Goal: Task Accomplishment & Management: Complete application form

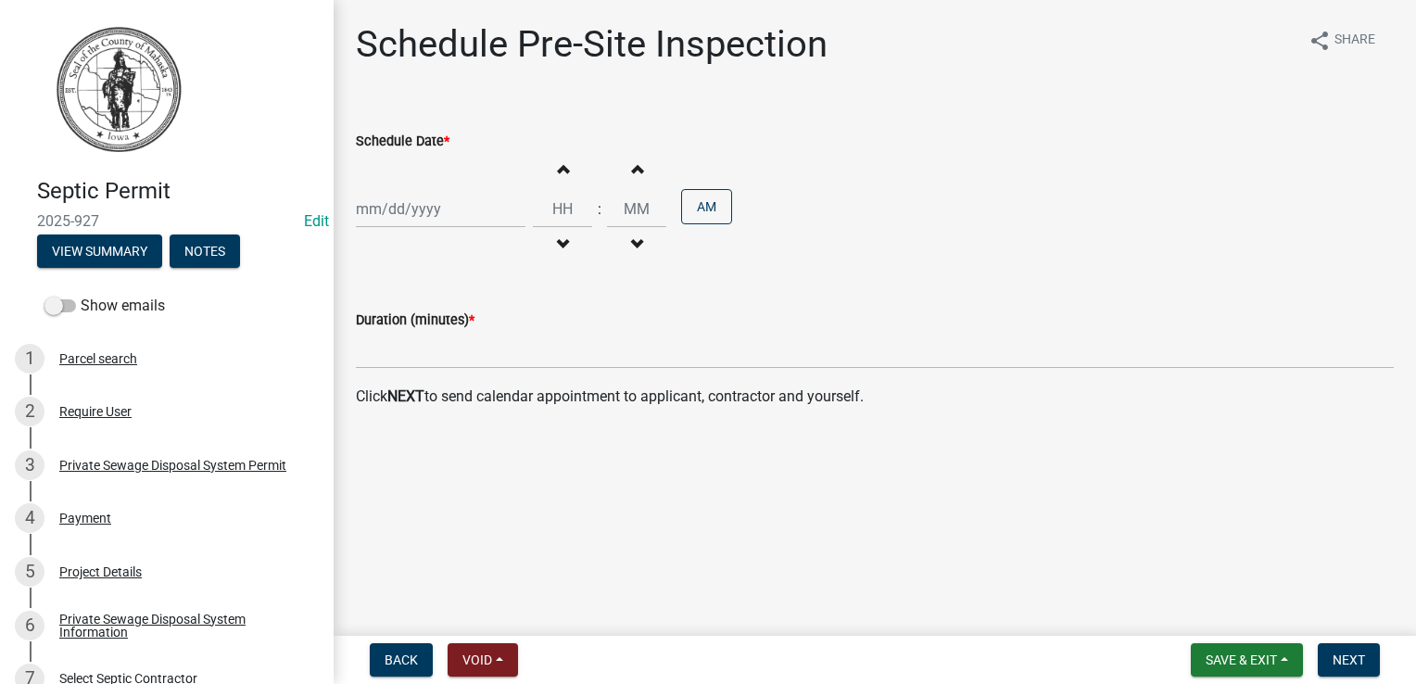
click at [415, 212] on div at bounding box center [441, 209] width 170 height 38
select select "9"
select select "2025"
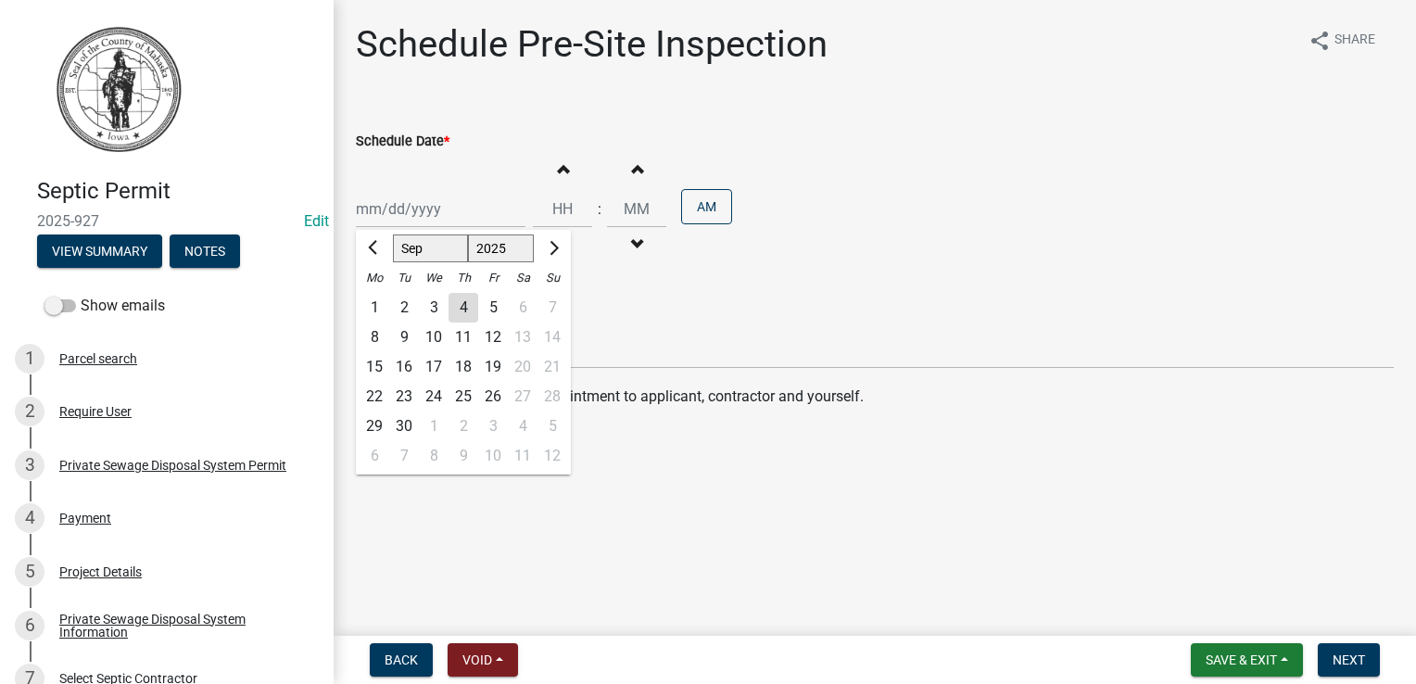
click at [430, 301] on div "3" at bounding box center [434, 308] width 30 height 30
type input "[DATE]"
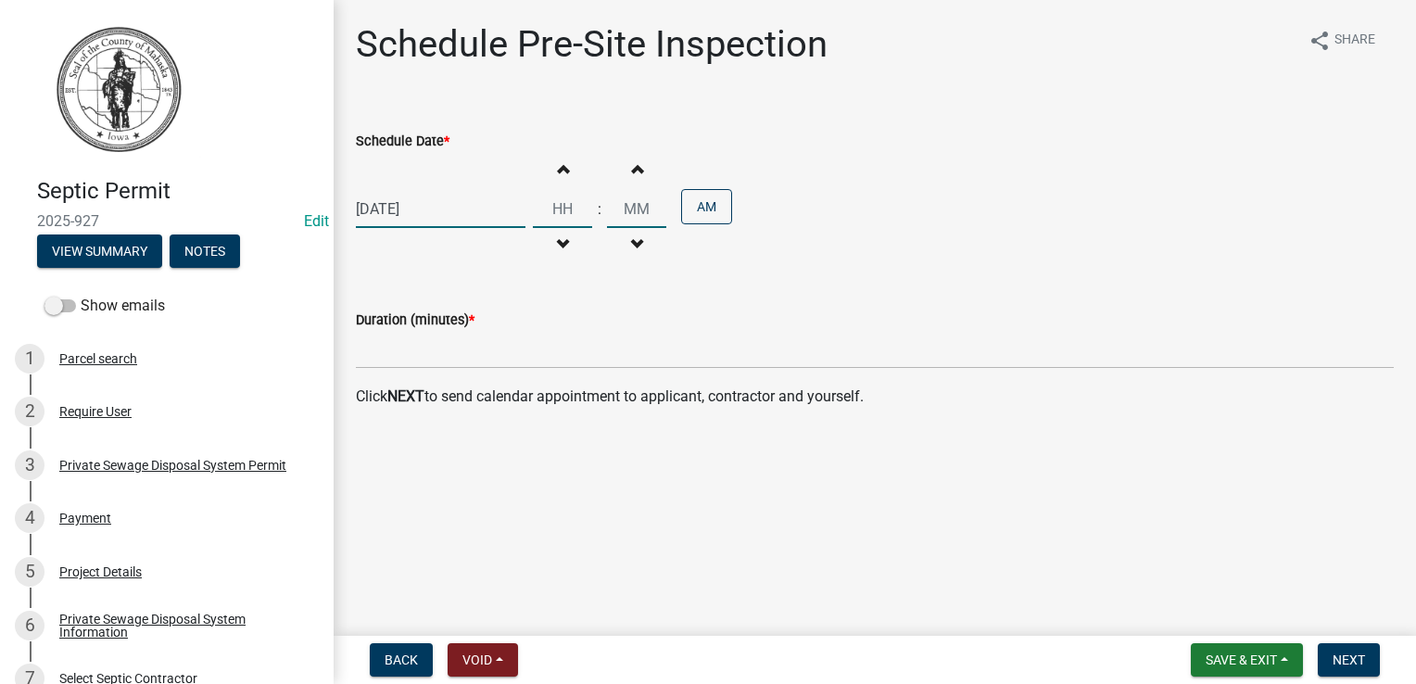
click at [560, 214] on input "Hours" at bounding box center [562, 209] width 59 height 38
type input "08"
type input "00"
click at [633, 219] on input "00" at bounding box center [636, 209] width 59 height 38
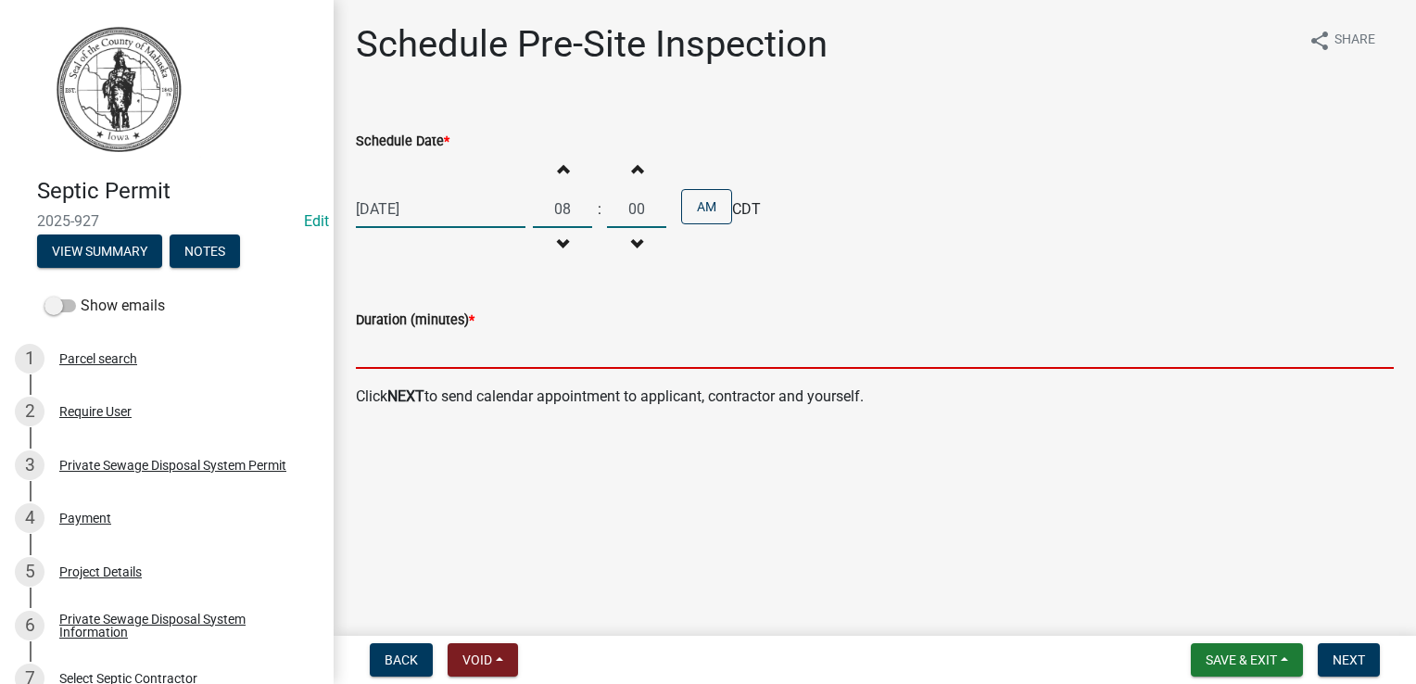
click at [396, 359] on input "text" at bounding box center [875, 350] width 1038 height 38
type input "15"
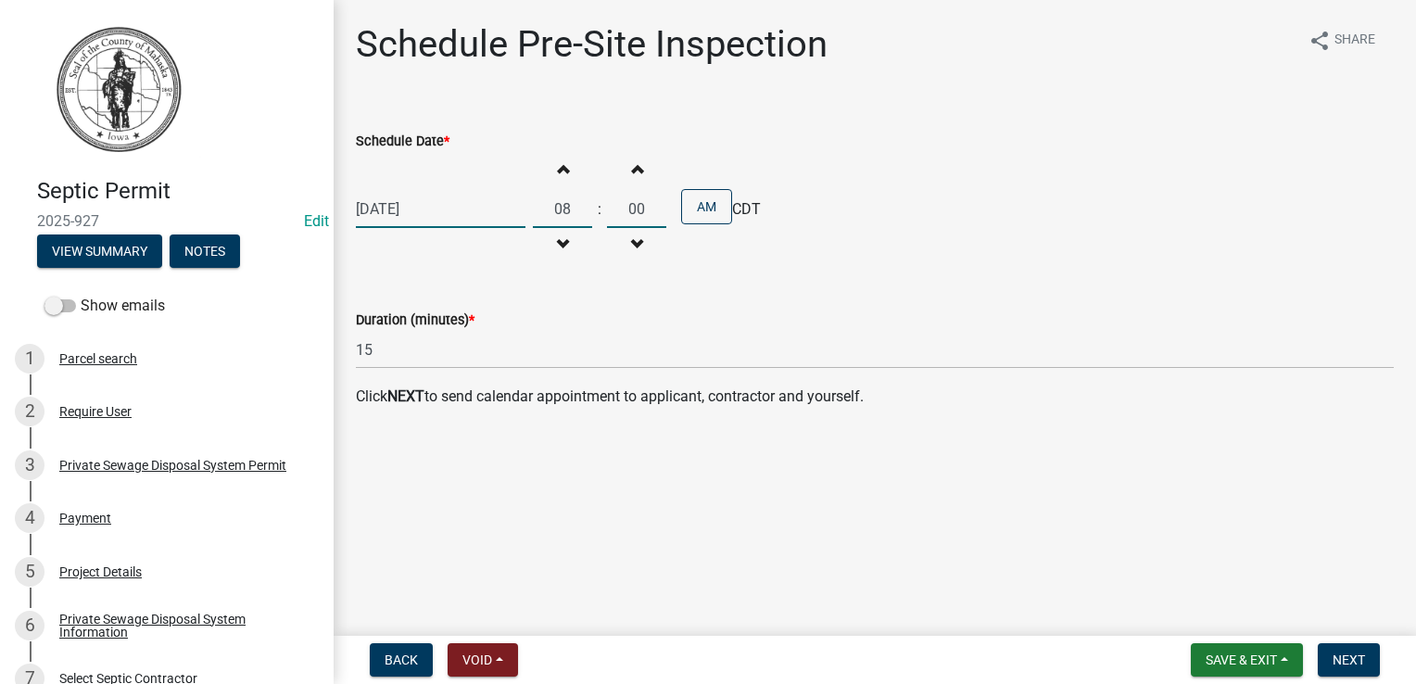
click at [564, 205] on input "08" at bounding box center [562, 209] width 59 height 38
type input "09"
click at [1353, 657] on span "Next" at bounding box center [1348, 659] width 32 height 15
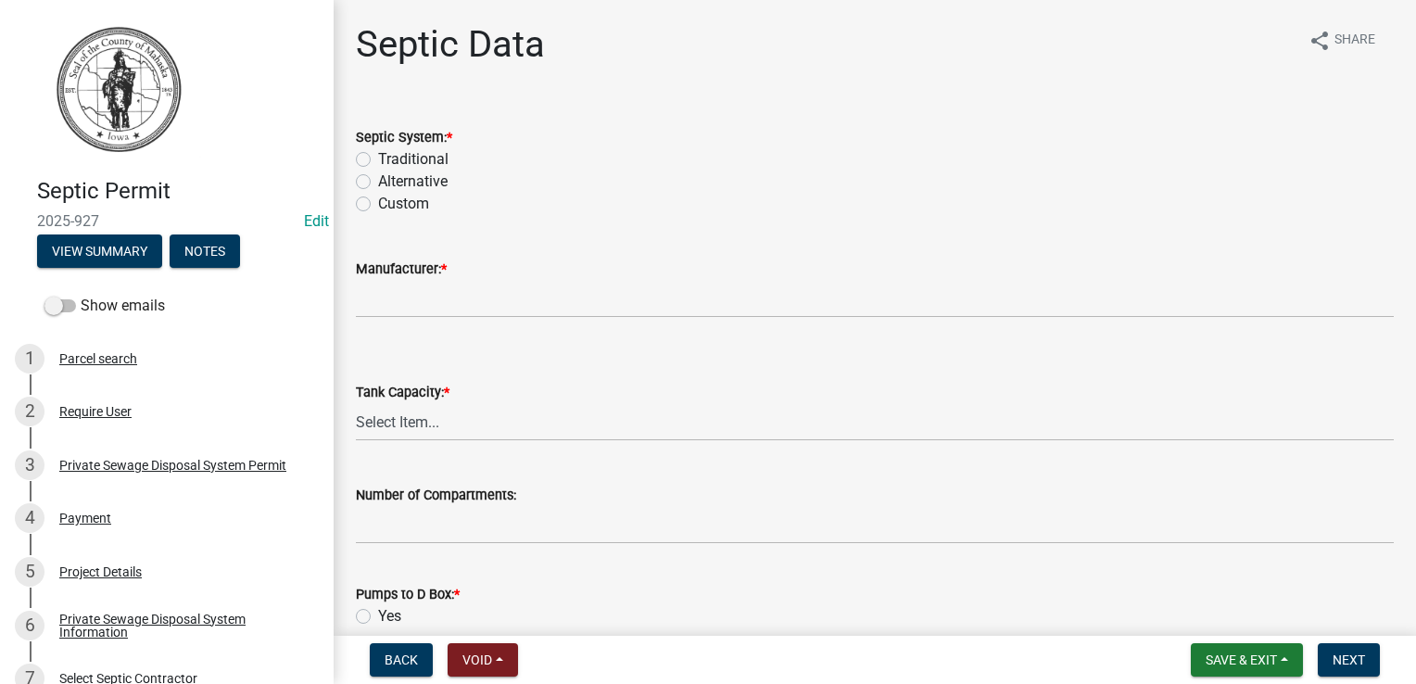
click at [378, 163] on label "Traditional" at bounding box center [413, 159] width 70 height 22
click at [378, 160] on input "Traditional" at bounding box center [384, 154] width 12 height 12
radio input "true"
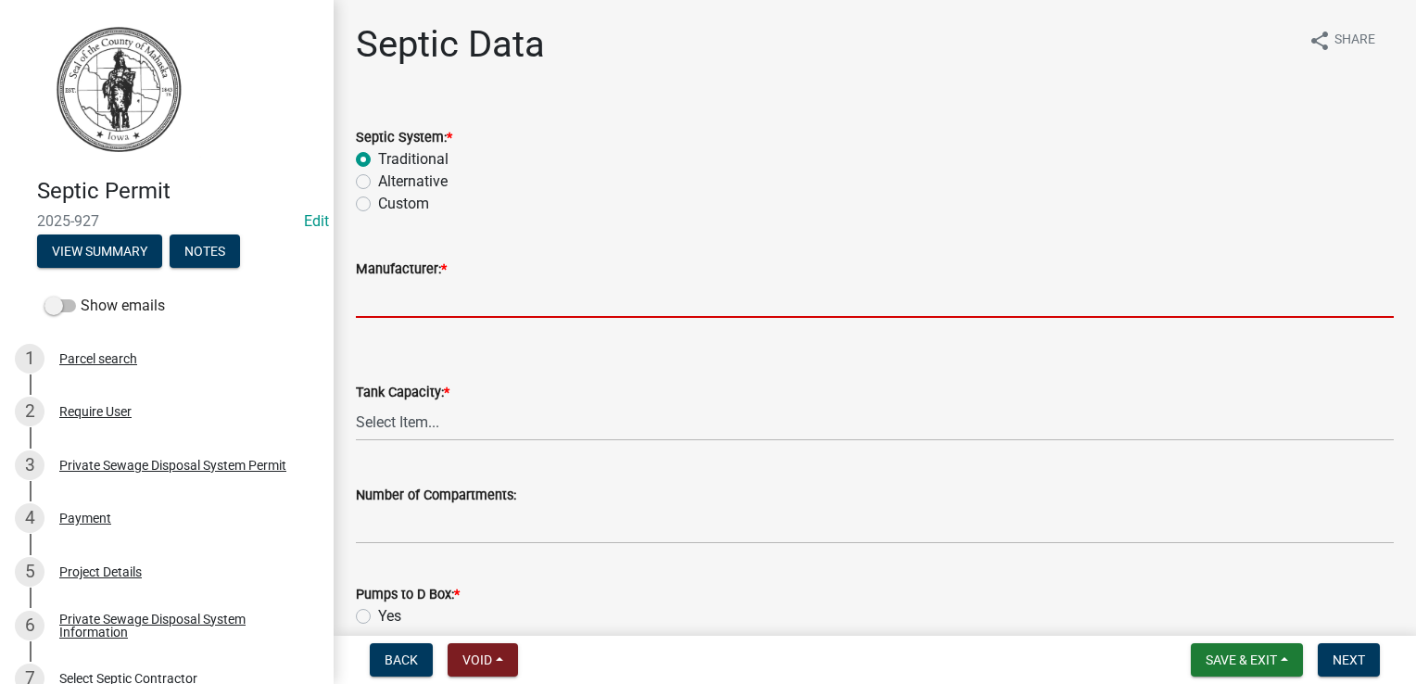
click at [395, 304] on input "Manufacturer: *" at bounding box center [875, 299] width 1038 height 38
type input "liebus"
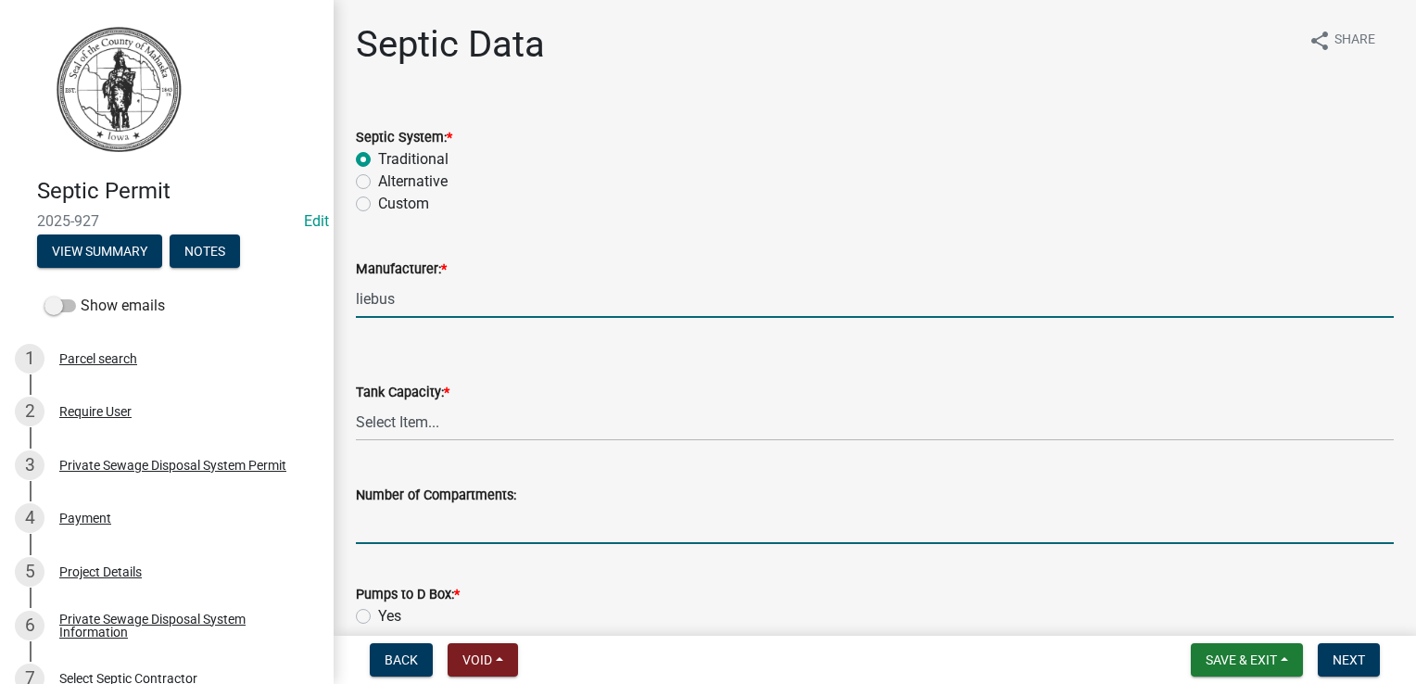
type input "3"
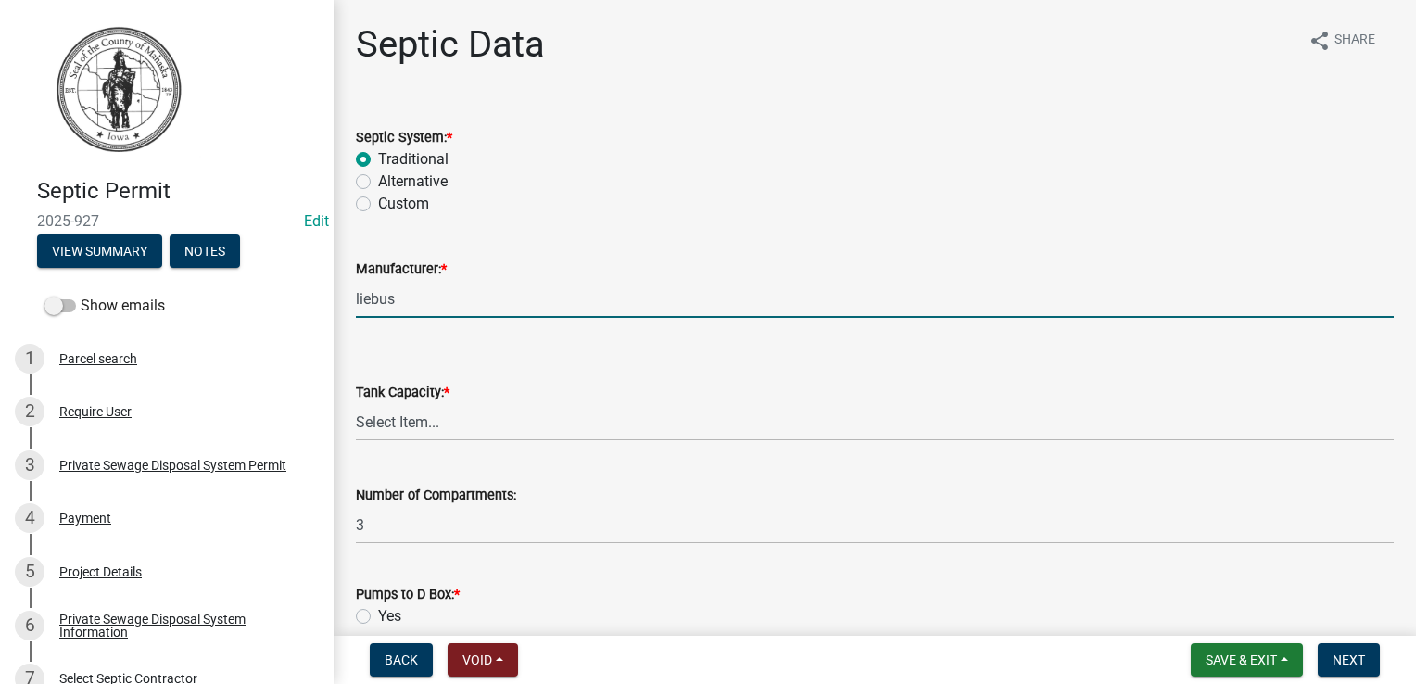
type input "6"
type input "1"
type input "N/A"
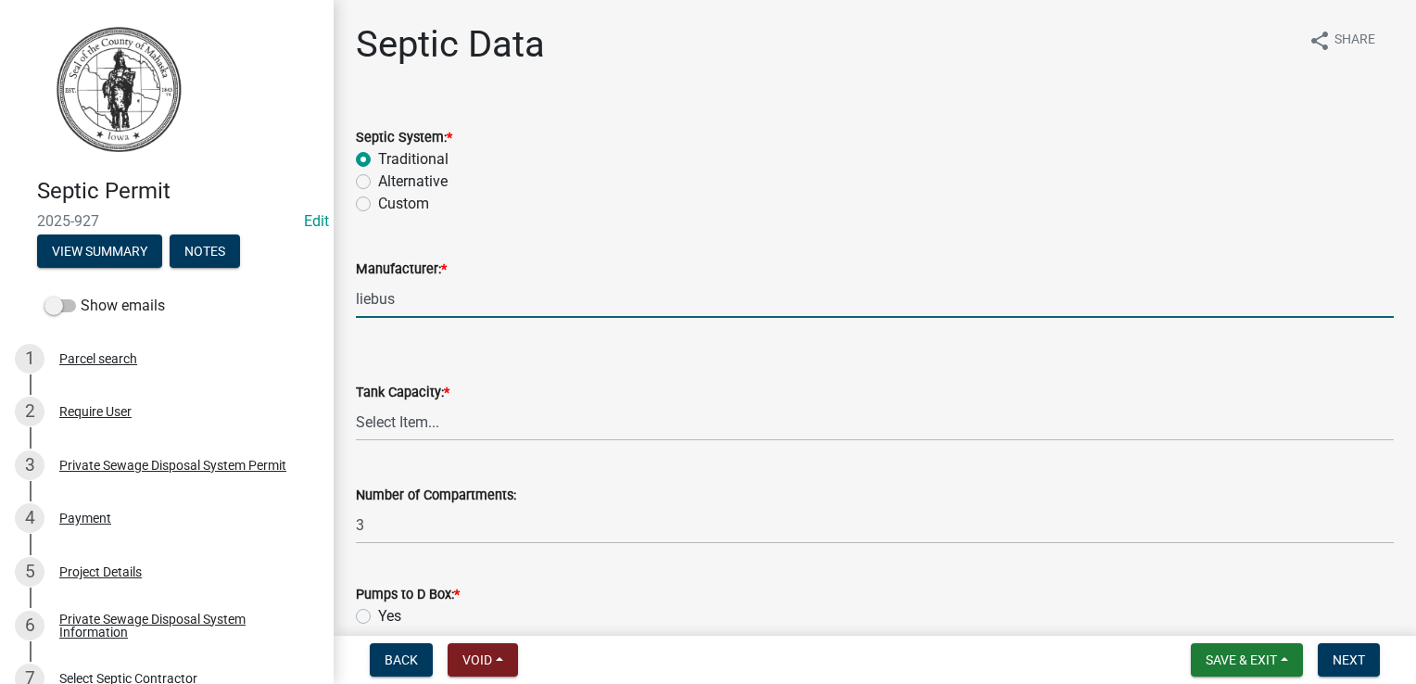
type input "N/A"
type input "12x45"
type input "Clay soils"
type input "[DATE]"
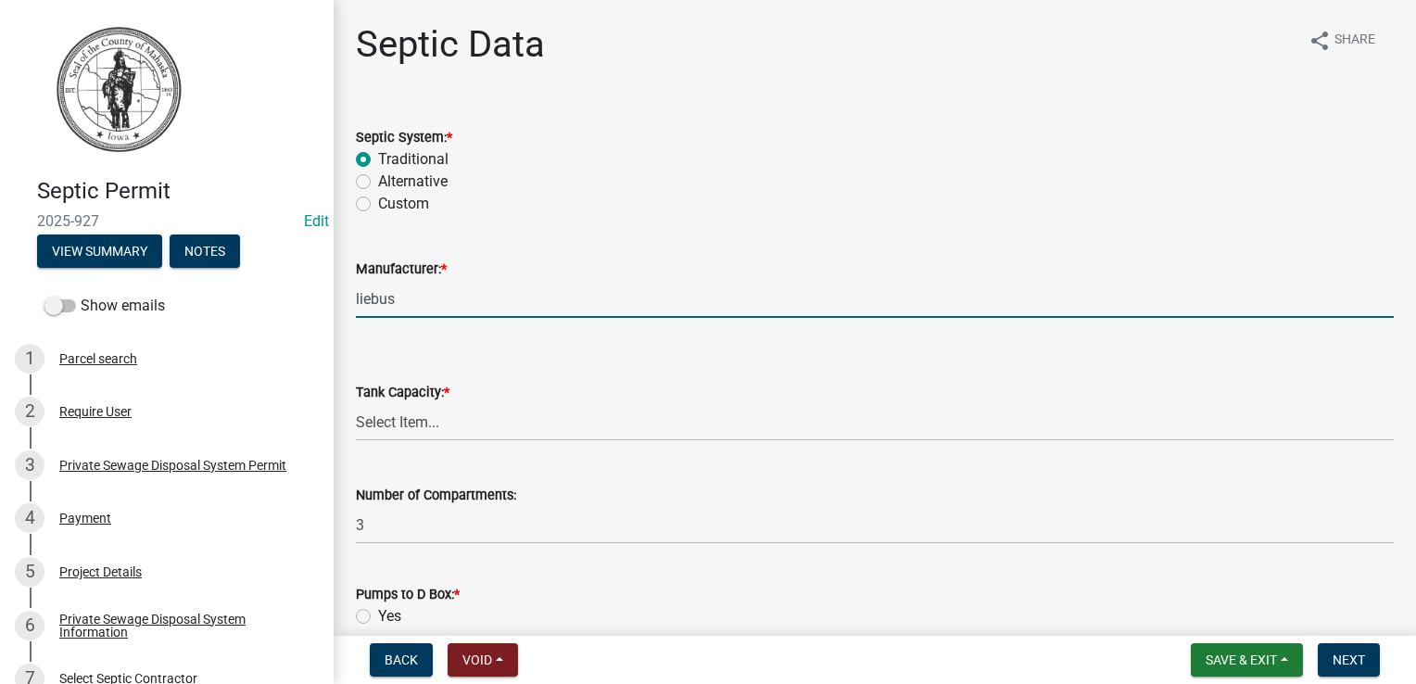
select select "9"
select select "2025"
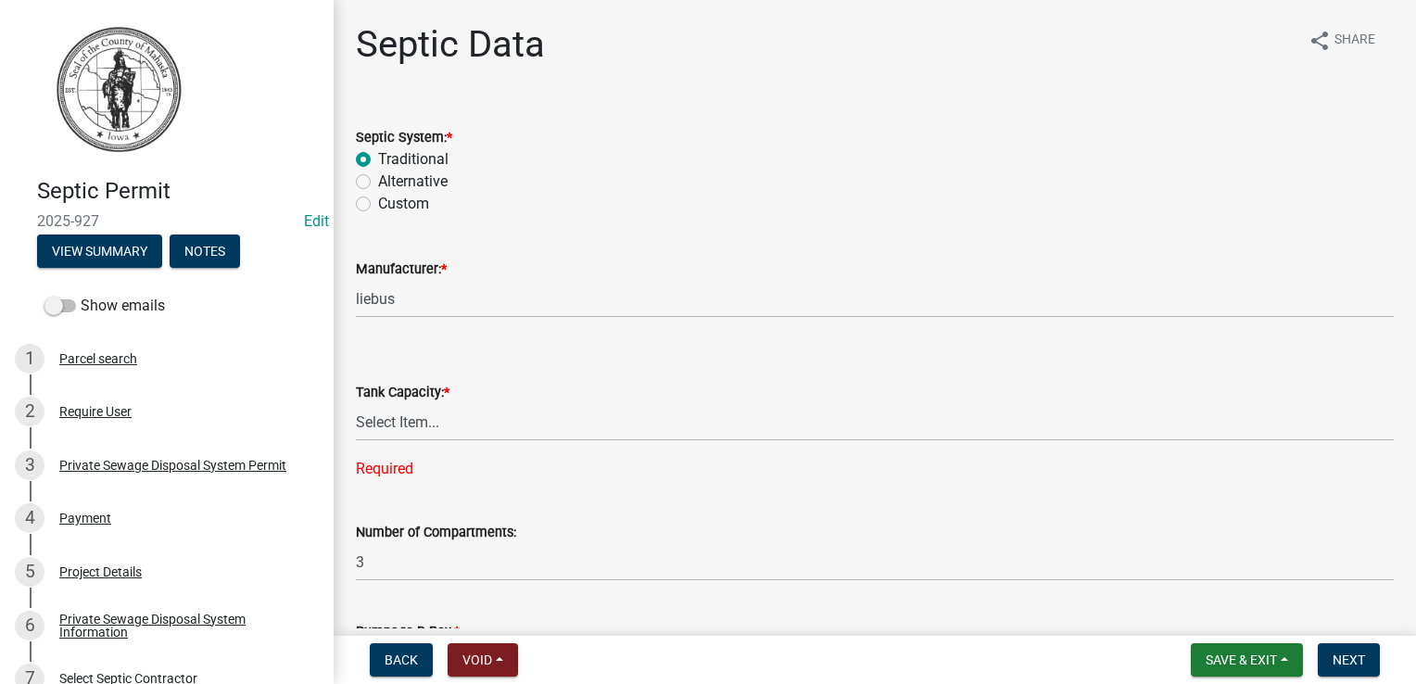
scroll to position [2266, 0]
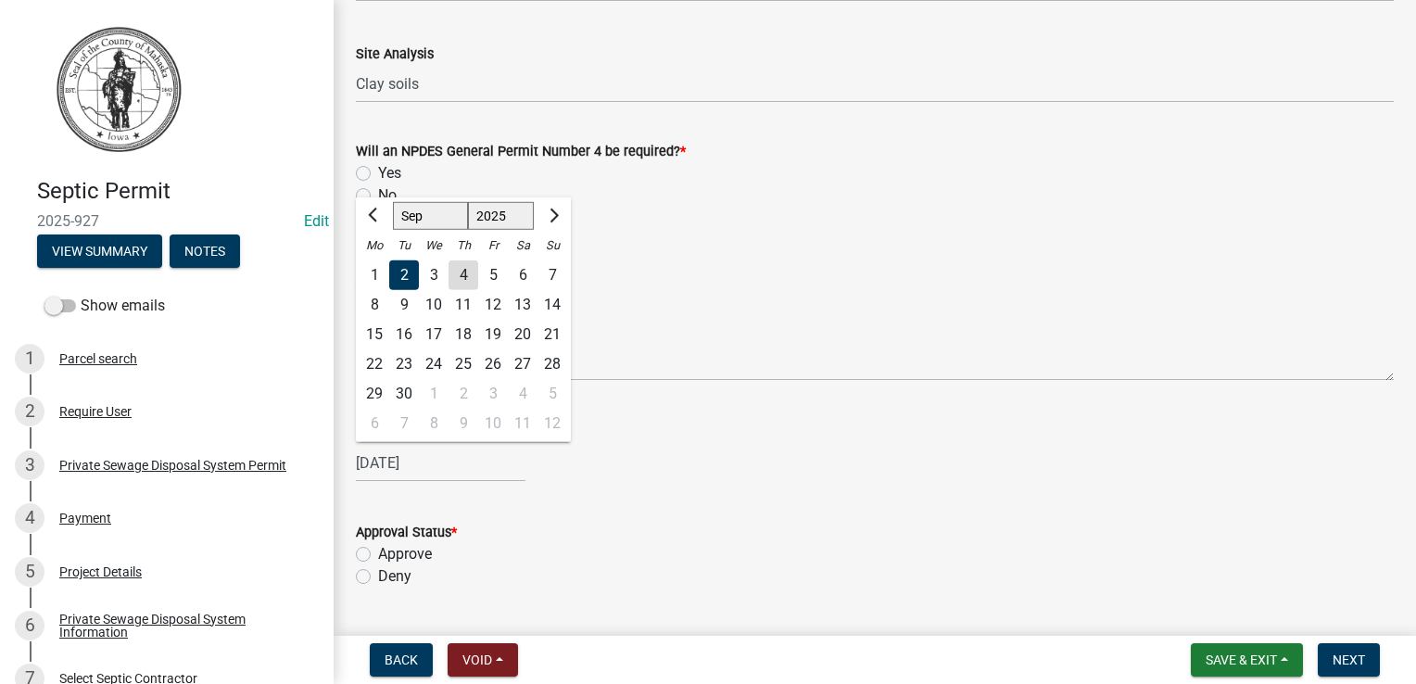
click at [864, 107] on wm-data-entity-input "Site Analysis Clay soils" at bounding box center [875, 67] width 1038 height 101
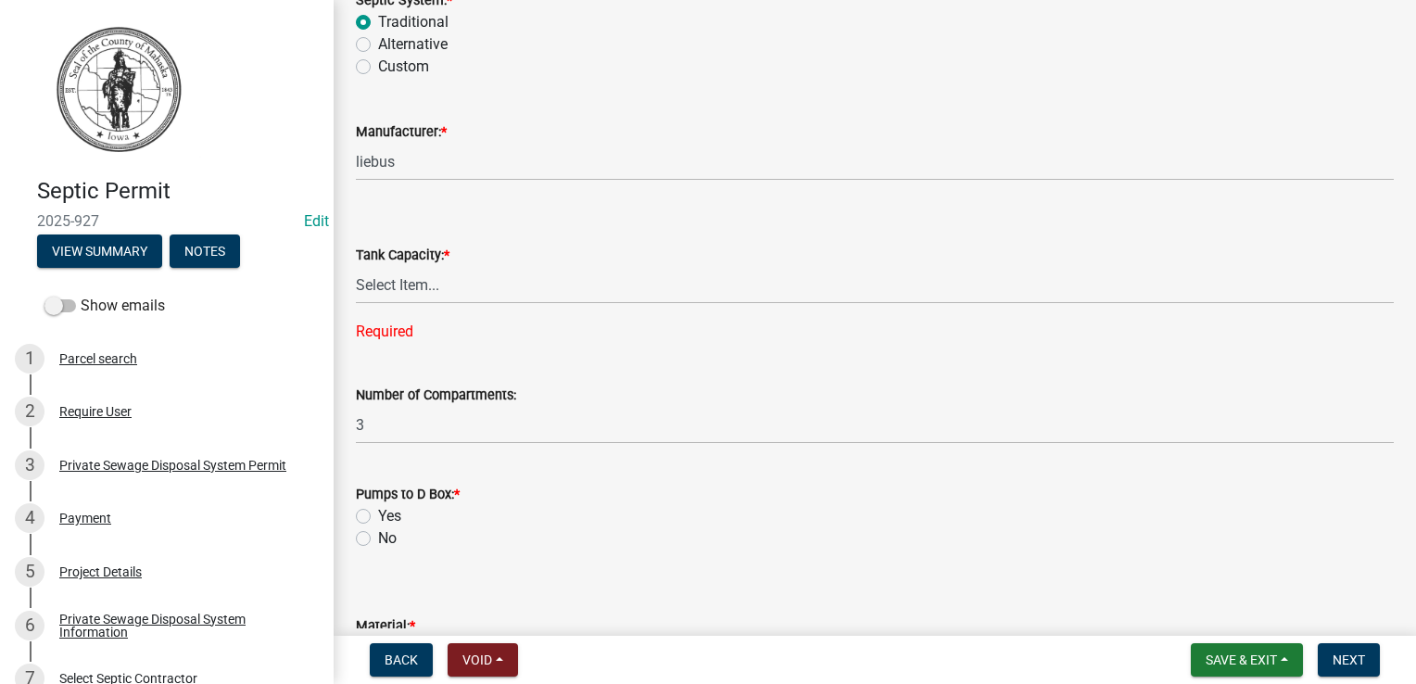
scroll to position [185, 0]
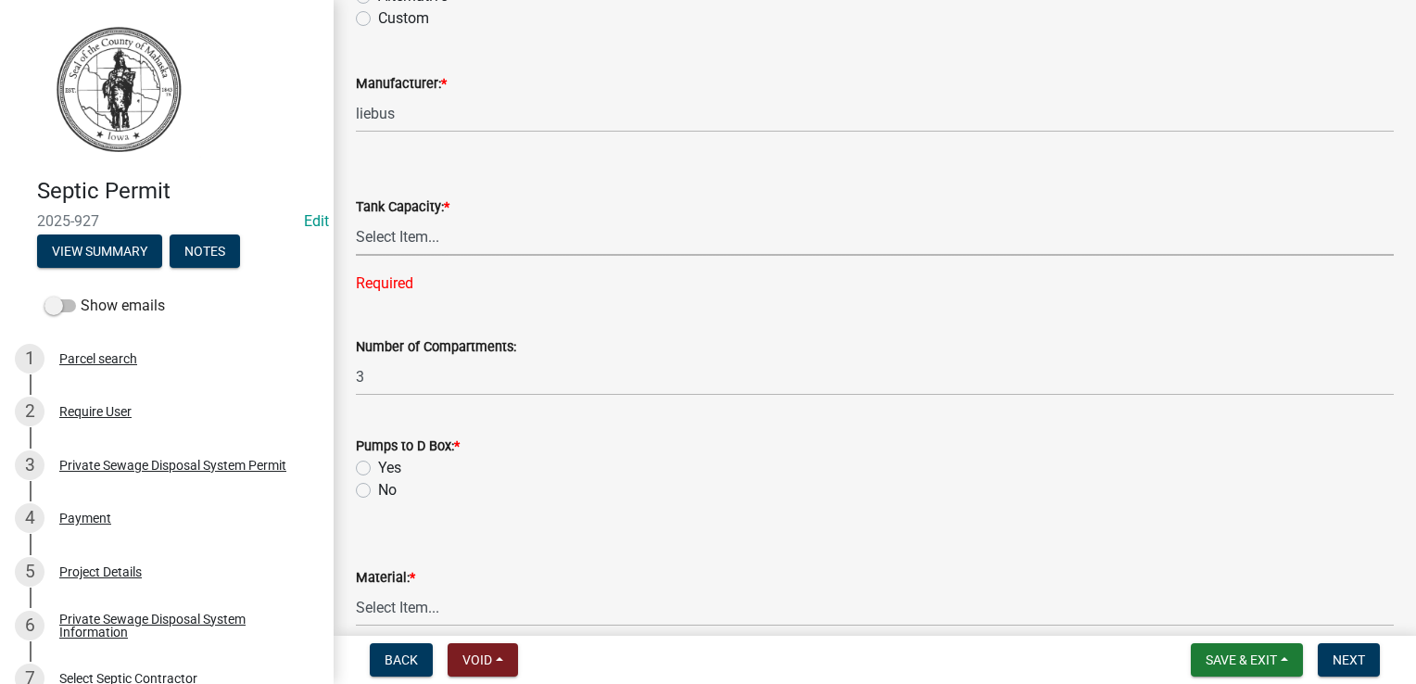
click at [379, 236] on select "Select Item... 500 1000 1250 1500 1750 2000 N/A" at bounding box center [875, 237] width 1038 height 38
click at [356, 218] on select "Select Item... 500 1000 1250 1500 1750 2000 N/A" at bounding box center [875, 237] width 1038 height 38
select select "e62cffc0-ea68-4520-b833-8af29ec9967e"
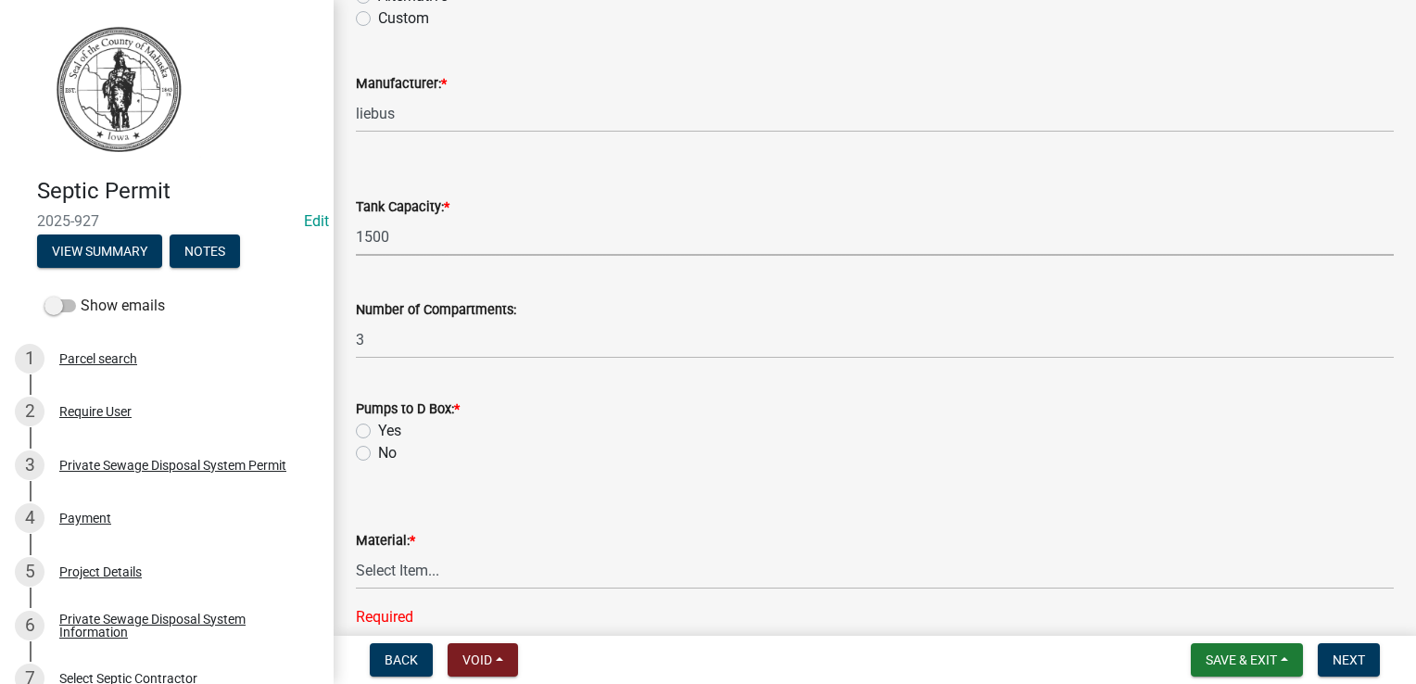
click at [378, 452] on label "No" at bounding box center [387, 453] width 19 height 22
click at [378, 452] on input "No" at bounding box center [384, 448] width 12 height 12
radio input "true"
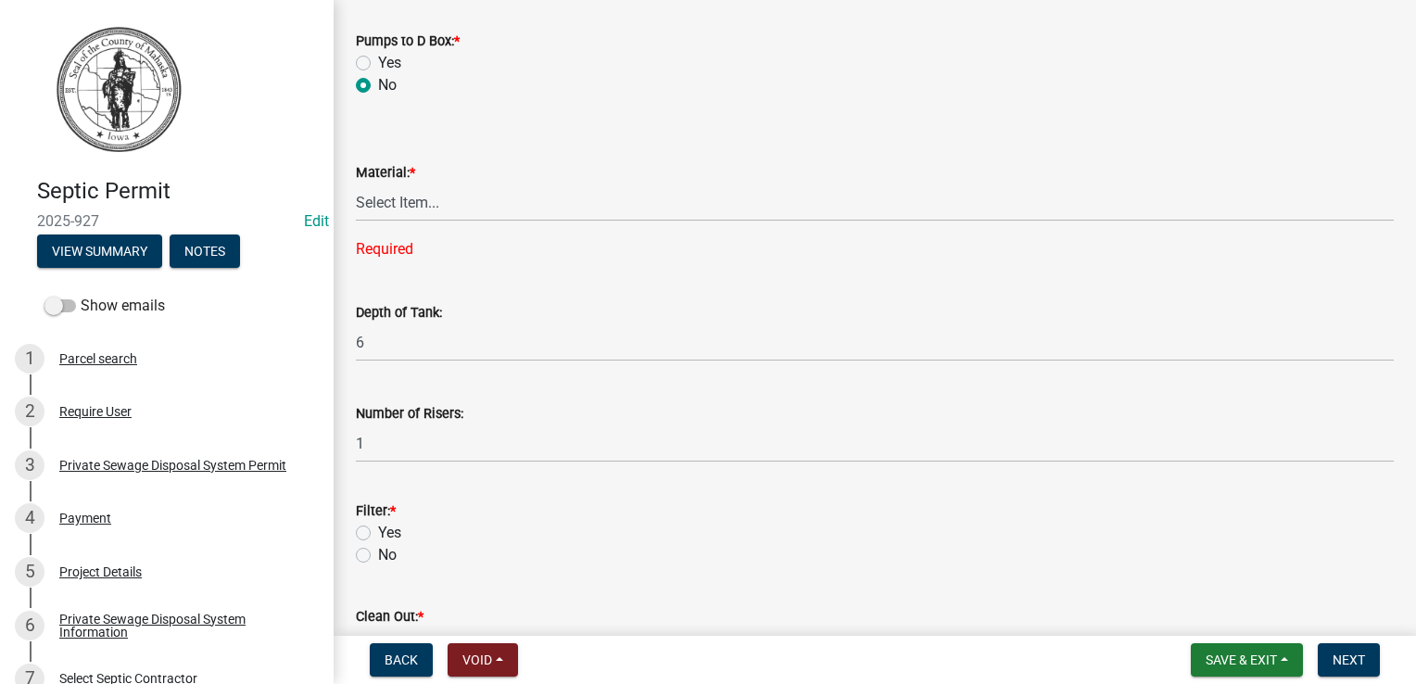
scroll to position [556, 0]
click at [421, 202] on select "Select Item... Concrete Plastic Fiberglass N/A" at bounding box center [875, 200] width 1038 height 38
click at [356, 181] on select "Select Item... Concrete Plastic Fiberglass N/A" at bounding box center [875, 200] width 1038 height 38
select select "b56fbb1c-71e3-4093-a4f3-20b351ae0f90"
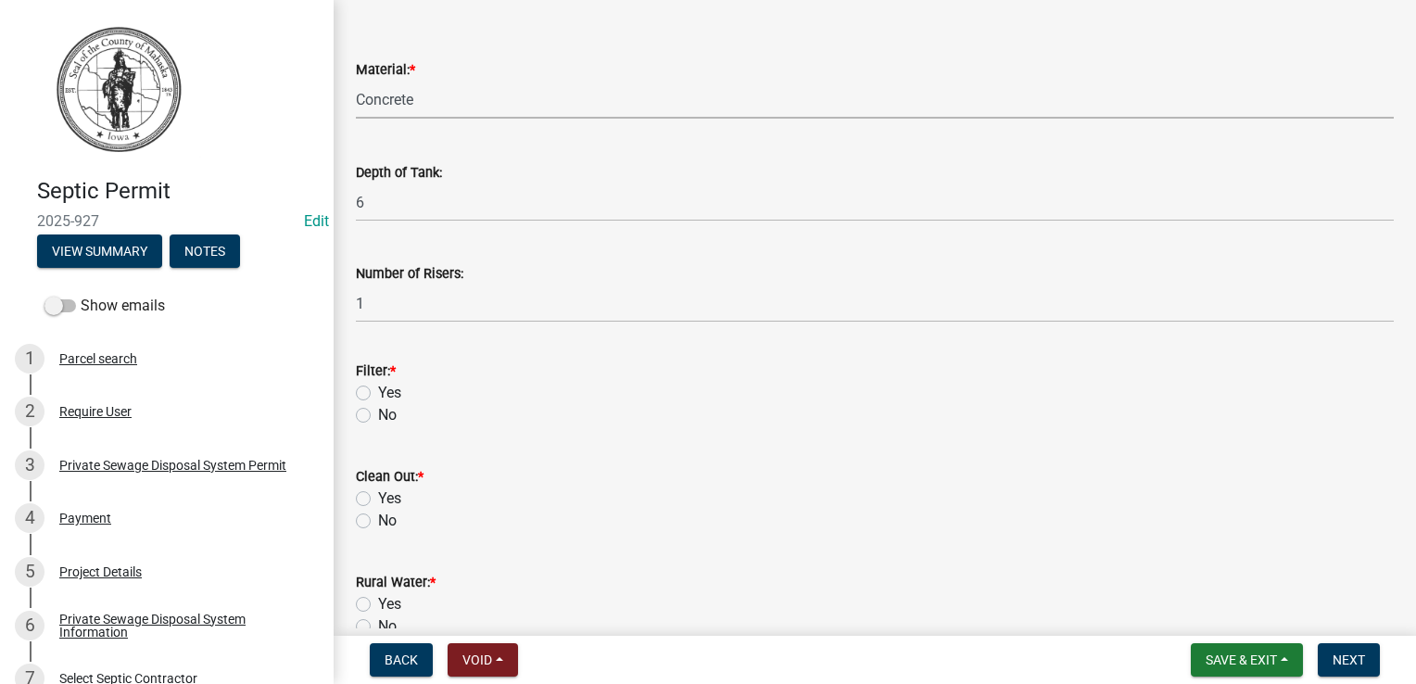
scroll to position [834, 0]
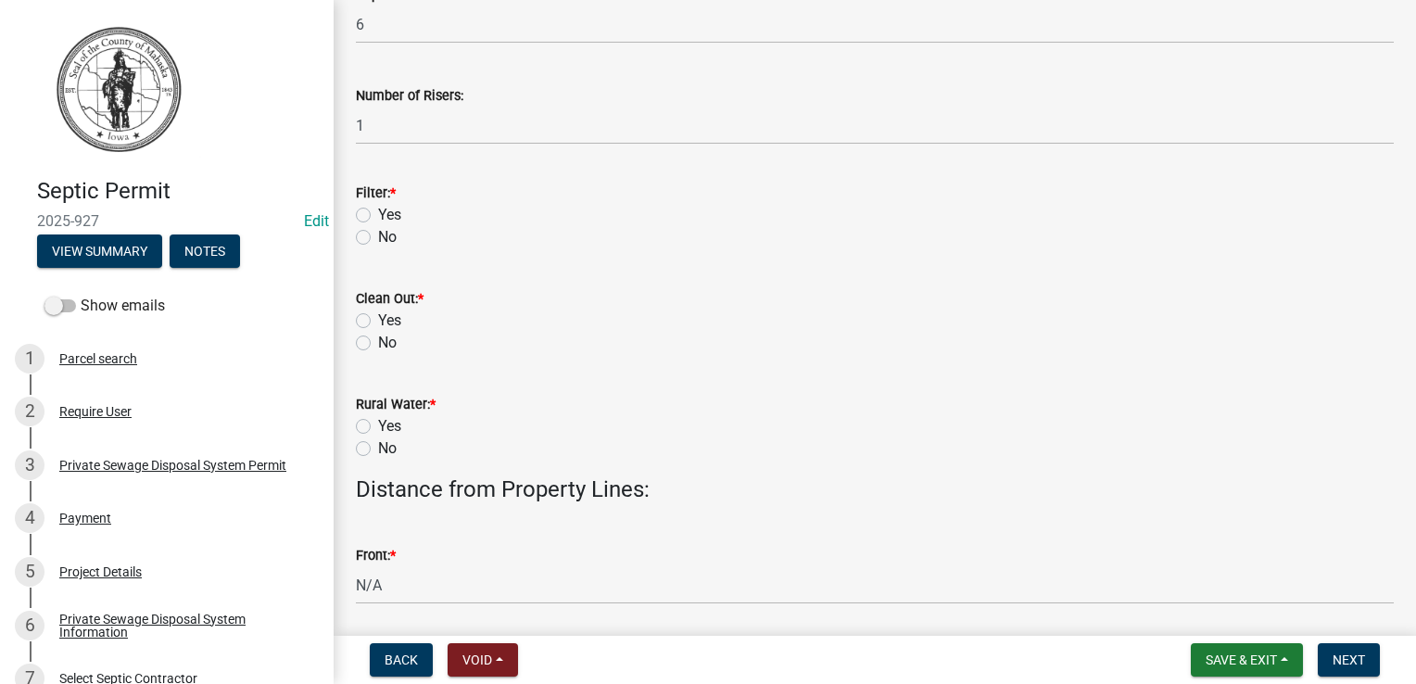
click at [378, 217] on label "Yes" at bounding box center [389, 215] width 23 height 22
click at [378, 216] on input "Yes" at bounding box center [384, 210] width 12 height 12
radio input "true"
drag, startPoint x: 360, startPoint y: 321, endPoint x: 349, endPoint y: 341, distance: 23.2
click at [378, 321] on label "Yes" at bounding box center [389, 320] width 23 height 22
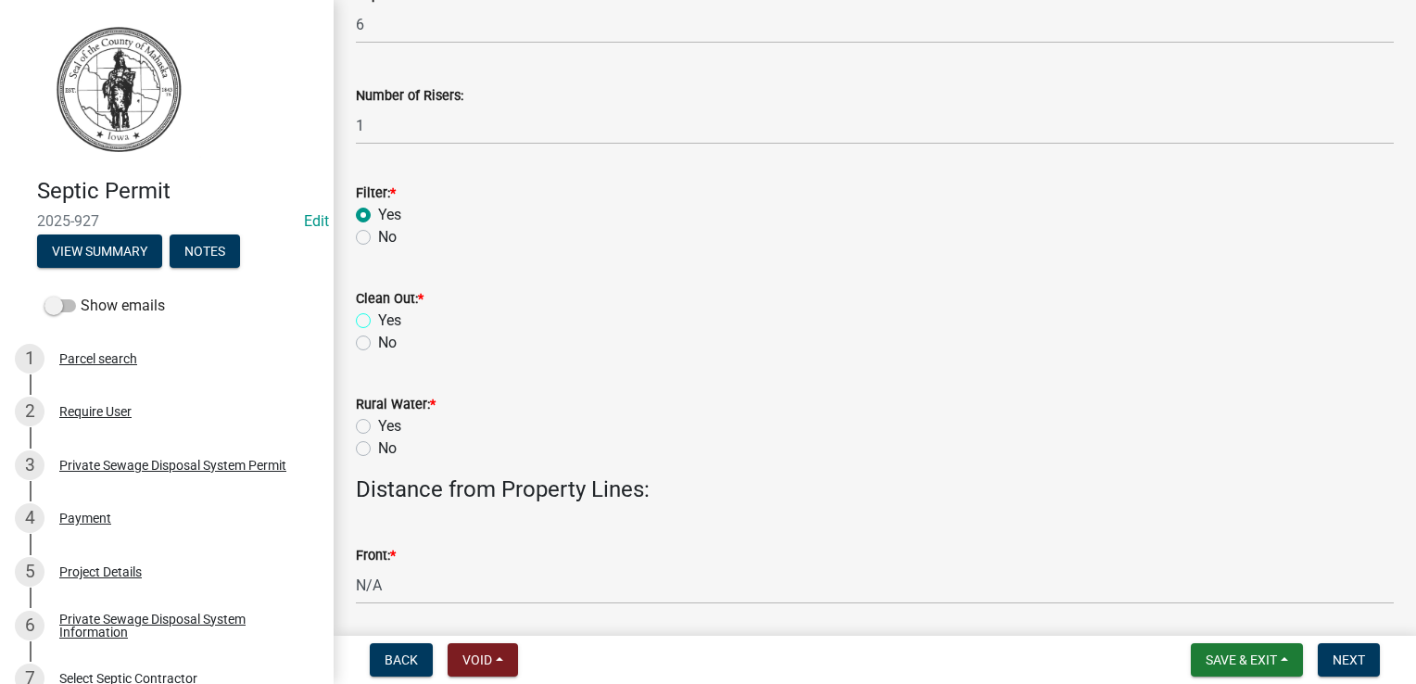
click at [378, 321] on input "Yes" at bounding box center [384, 315] width 12 height 12
radio input "true"
click at [378, 427] on label "Yes" at bounding box center [389, 426] width 23 height 22
click at [378, 427] on input "Yes" at bounding box center [384, 421] width 12 height 12
radio input "true"
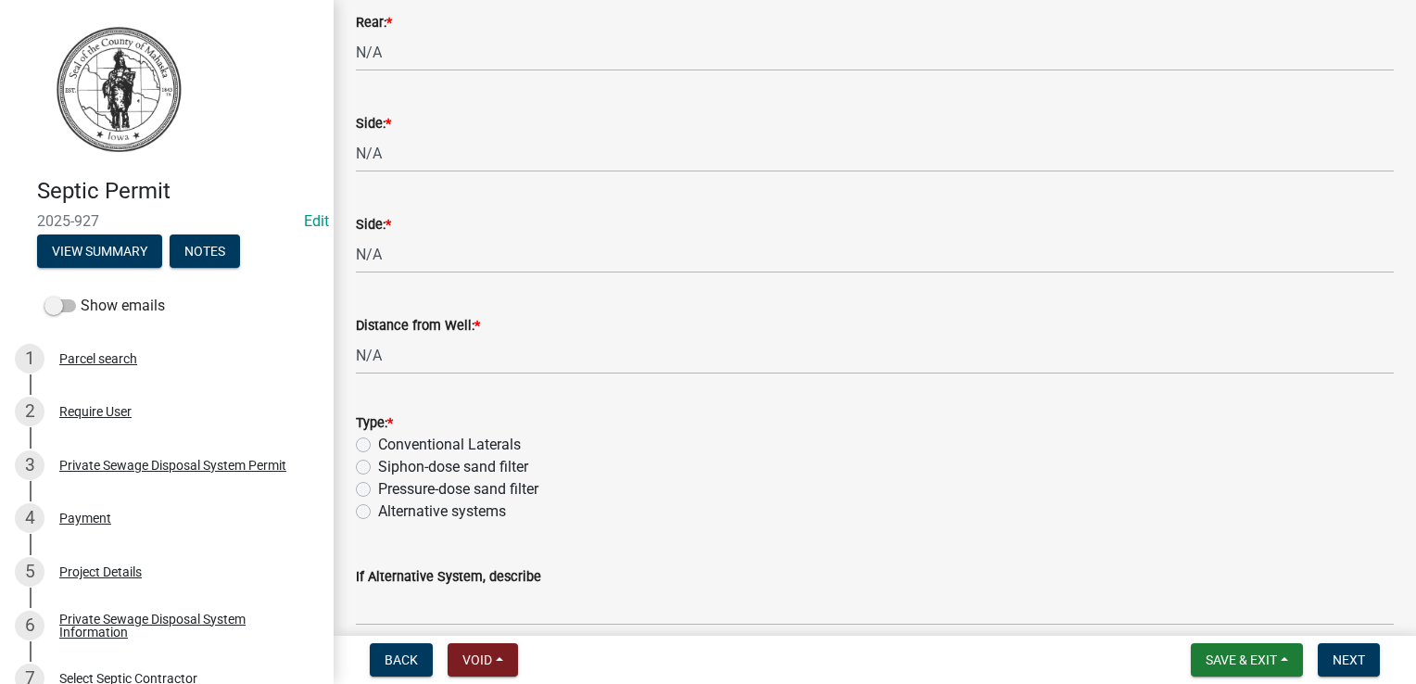
scroll to position [1575, 0]
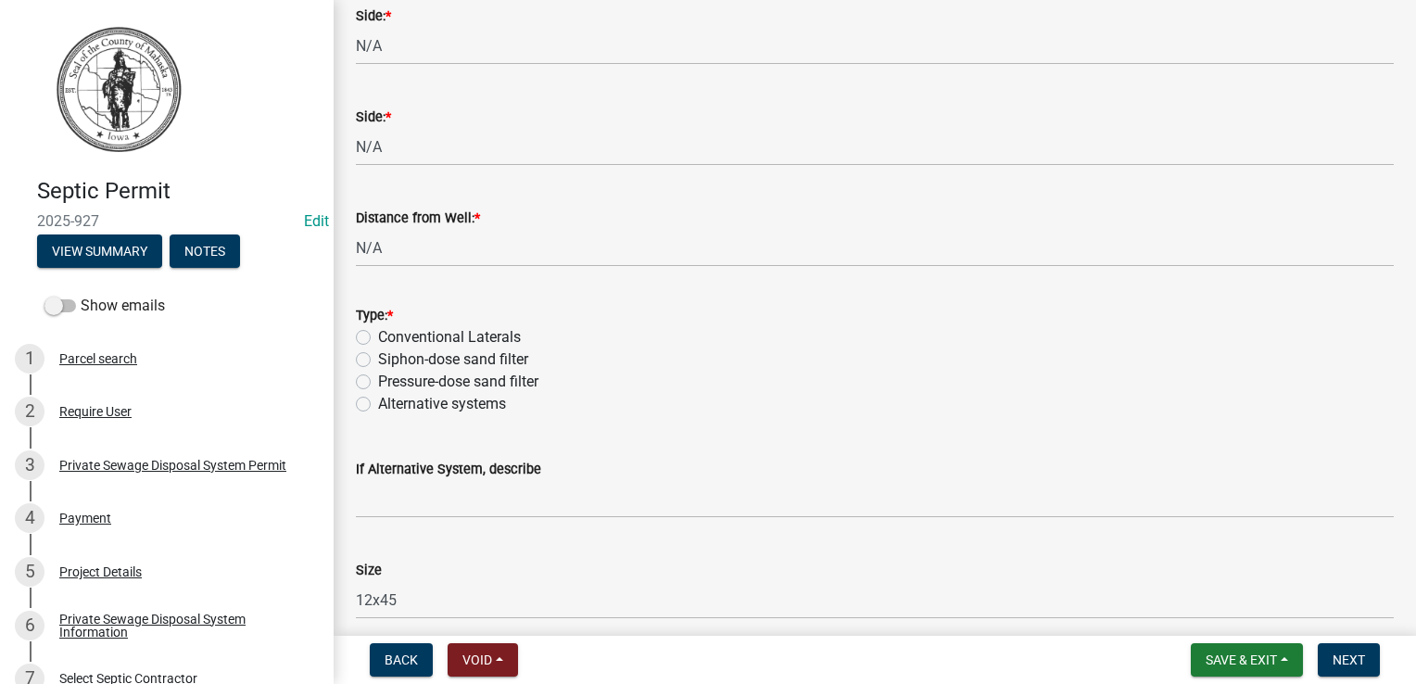
click at [378, 380] on label "Pressure-dose sand filter" at bounding box center [458, 382] width 160 height 22
click at [378, 380] on input "Pressure-dose sand filter" at bounding box center [384, 377] width 12 height 12
radio input "true"
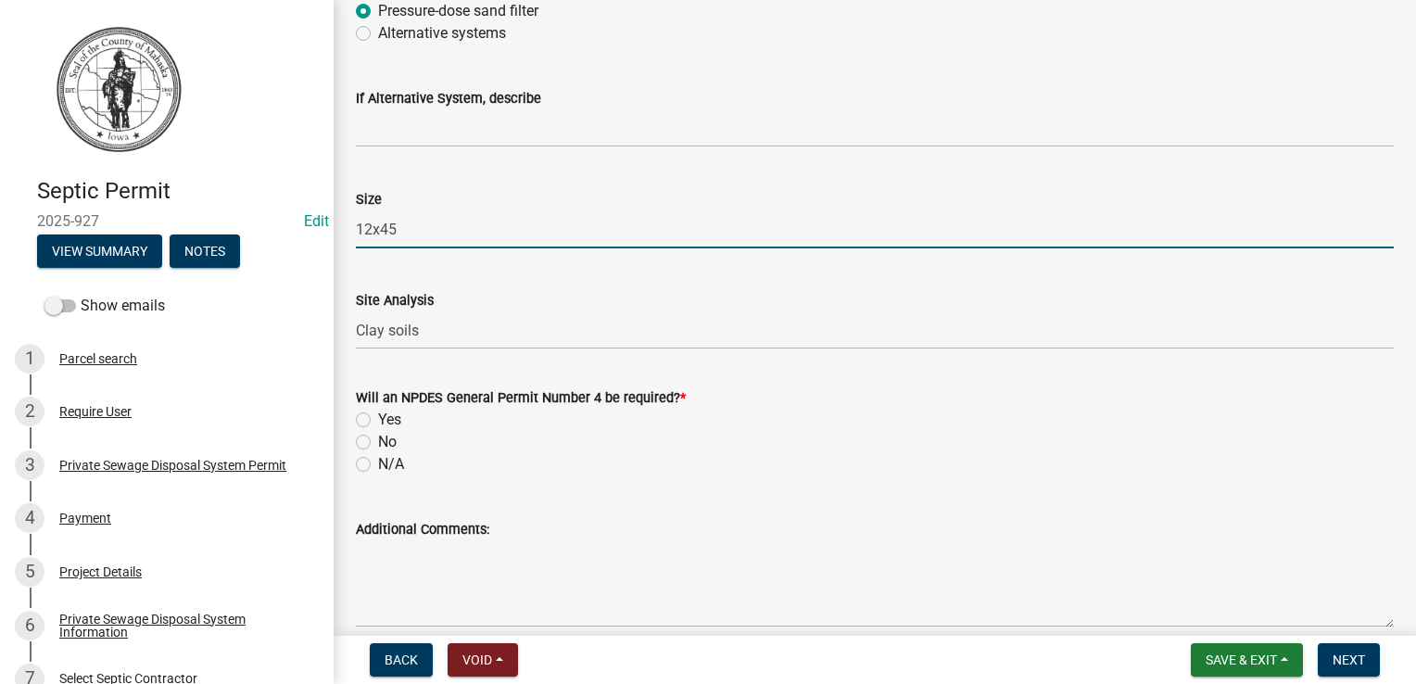
click at [403, 226] on input "12x45" at bounding box center [875, 229] width 1038 height 38
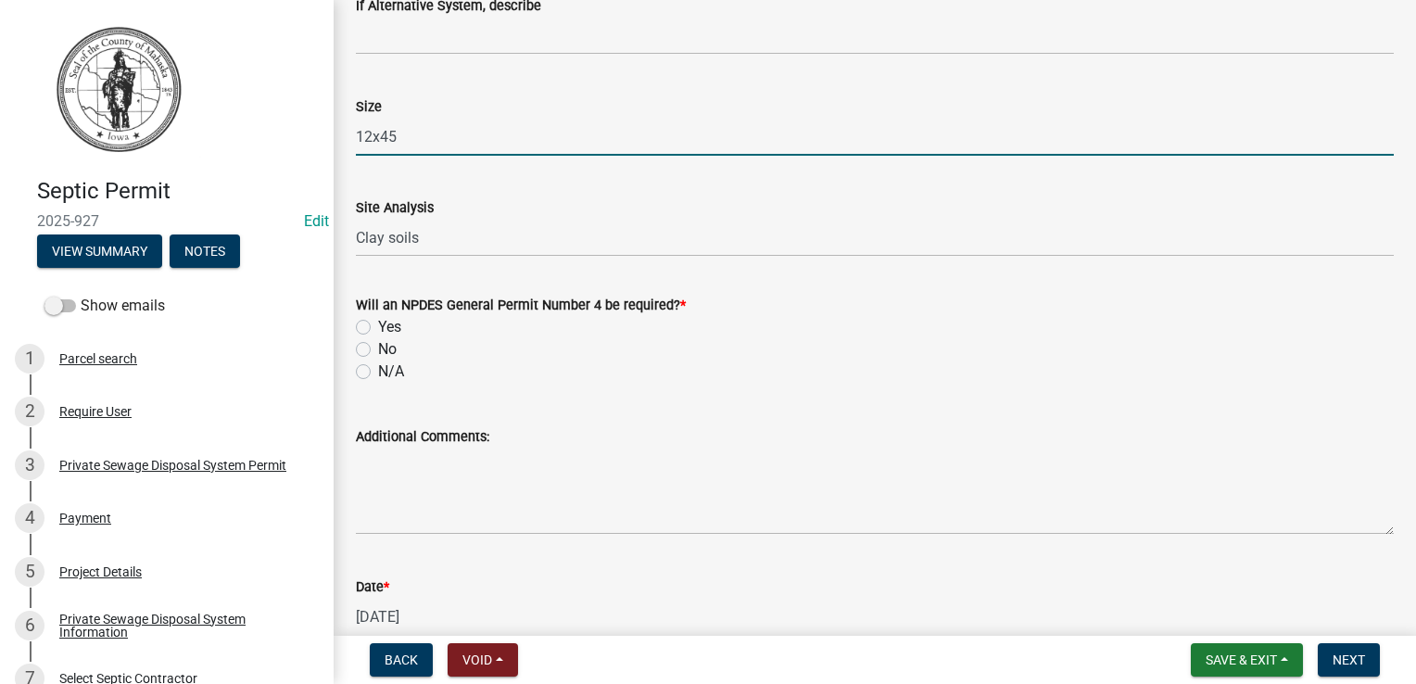
click at [378, 347] on label "No" at bounding box center [387, 349] width 19 height 22
click at [378, 347] on input "No" at bounding box center [384, 344] width 12 height 12
radio input "true"
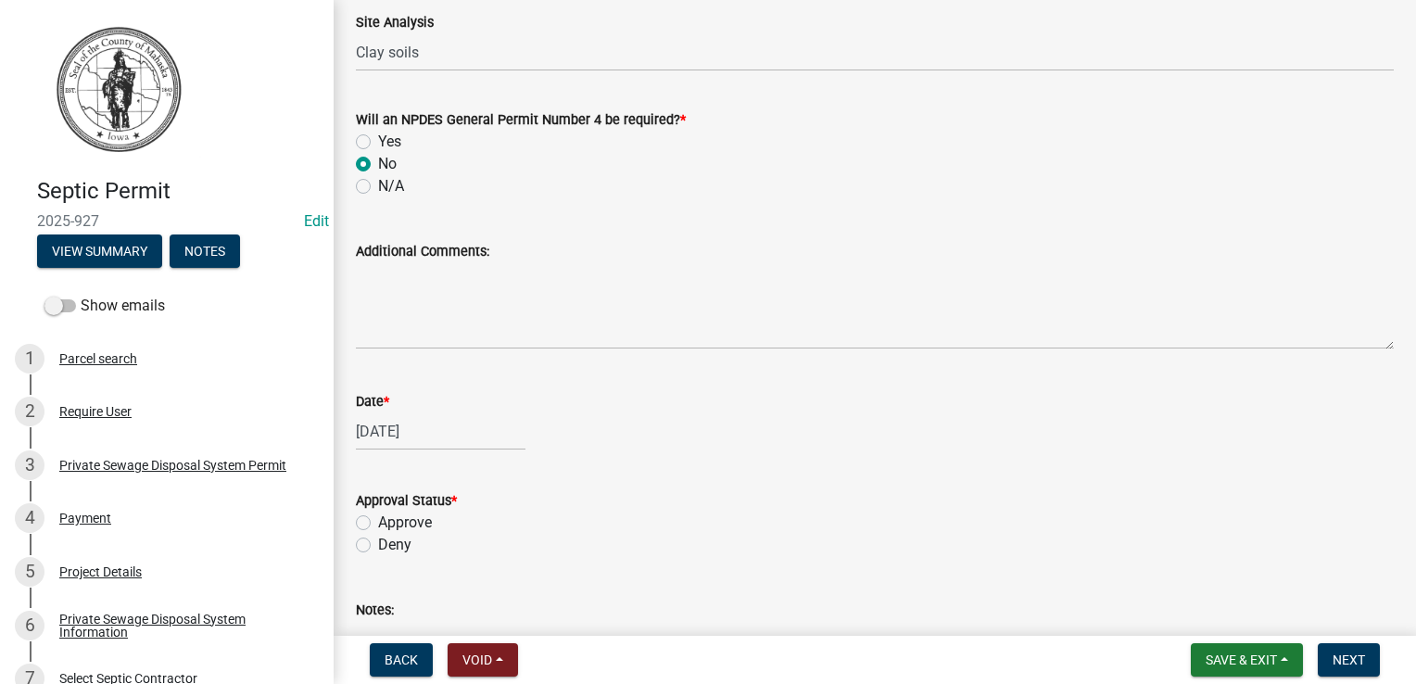
scroll to position [2316, 0]
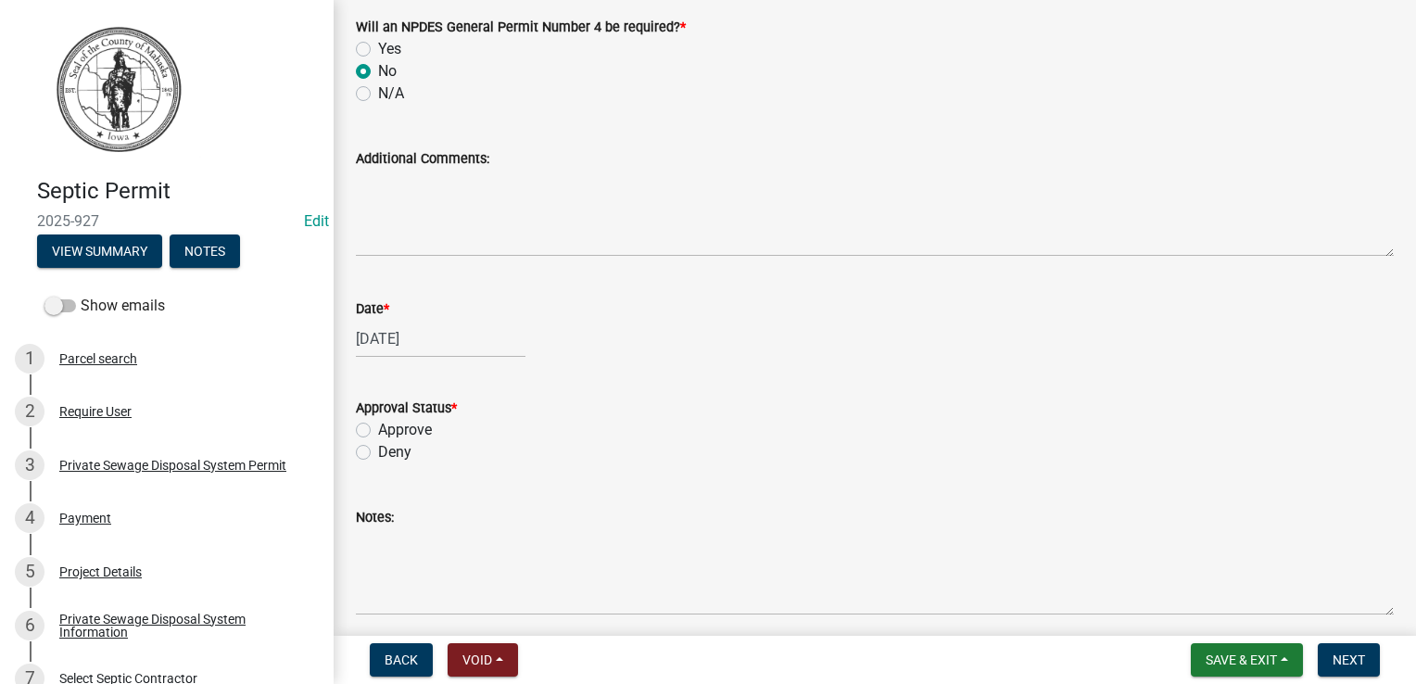
select select "9"
select select "2025"
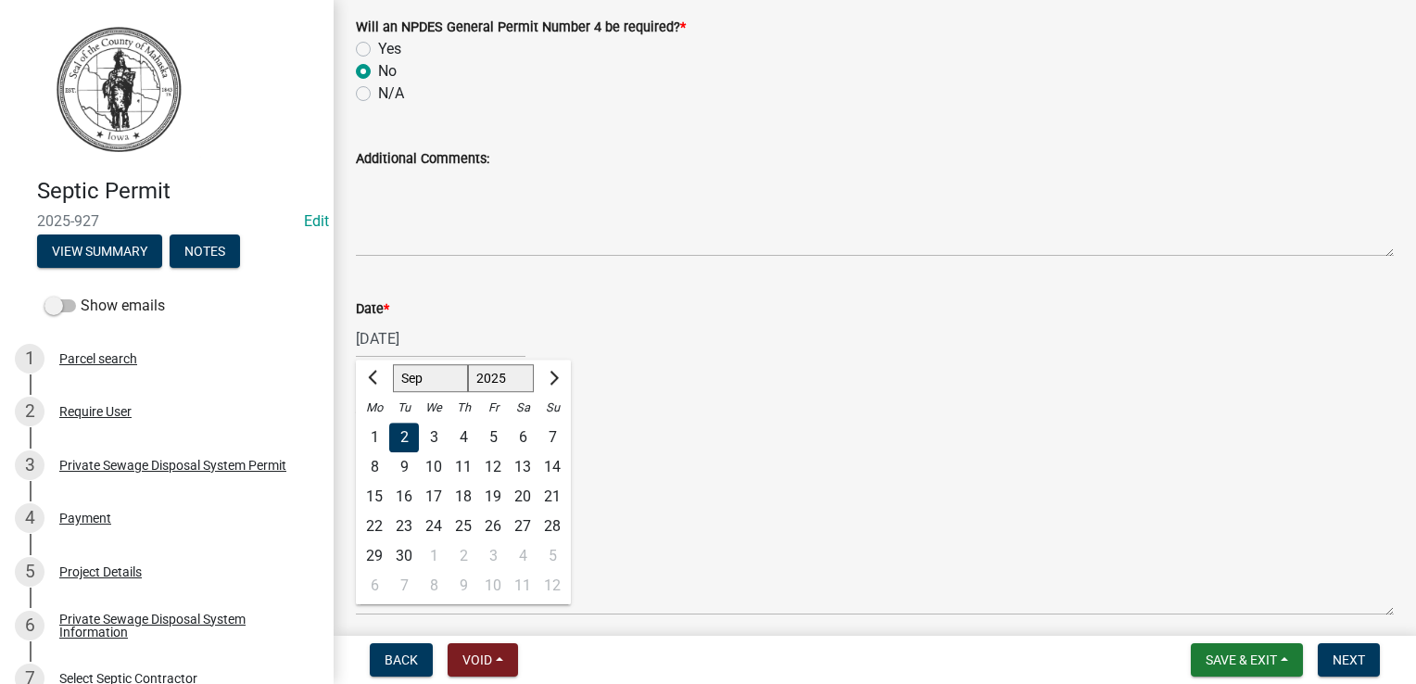
click at [445, 339] on div "[DATE] [PERSON_NAME] Apr May Jun [DATE] Aug Sep Oct Nov [DATE] 1526 1527 1528 1…" at bounding box center [441, 339] width 170 height 38
click at [432, 436] on div "3" at bounding box center [434, 437] width 30 height 30
type input "[DATE]"
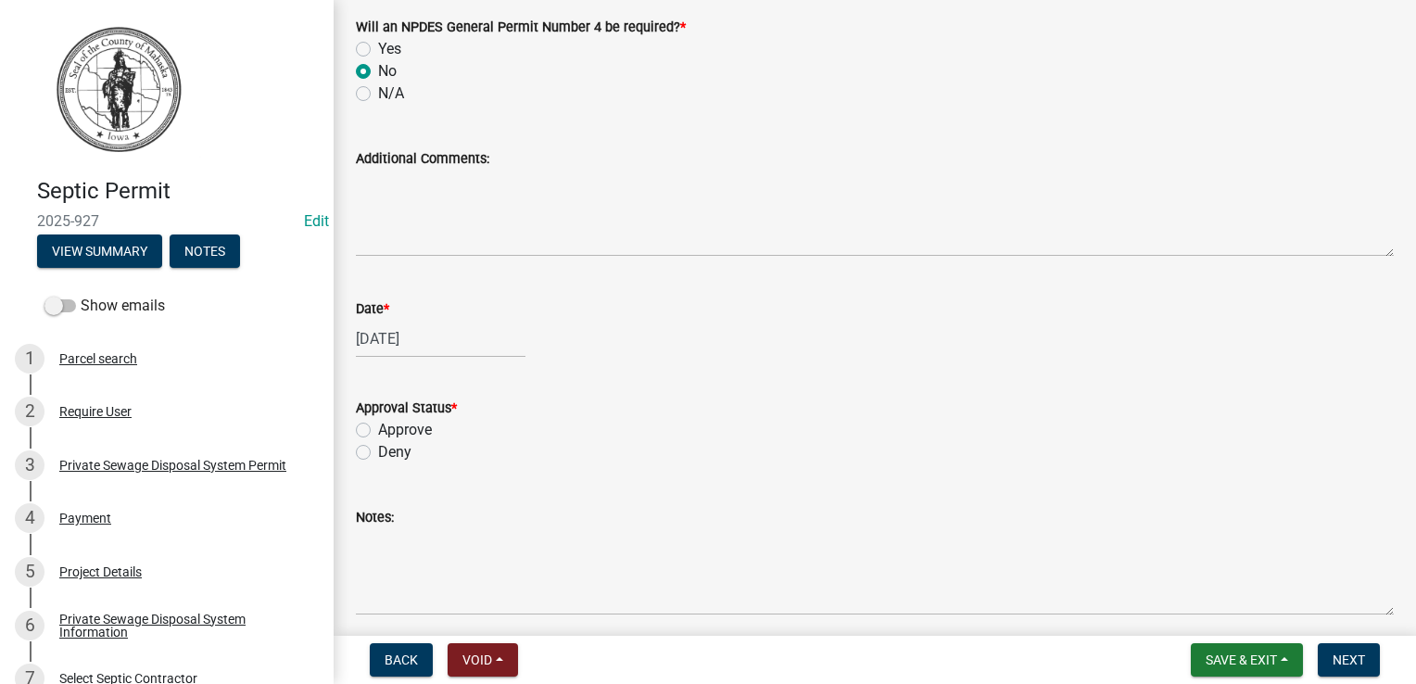
click at [575, 453] on div "Deny" at bounding box center [875, 452] width 1038 height 22
click at [378, 431] on label "Approve" at bounding box center [405, 430] width 54 height 22
click at [378, 431] on input "Approve" at bounding box center [384, 425] width 12 height 12
radio input "true"
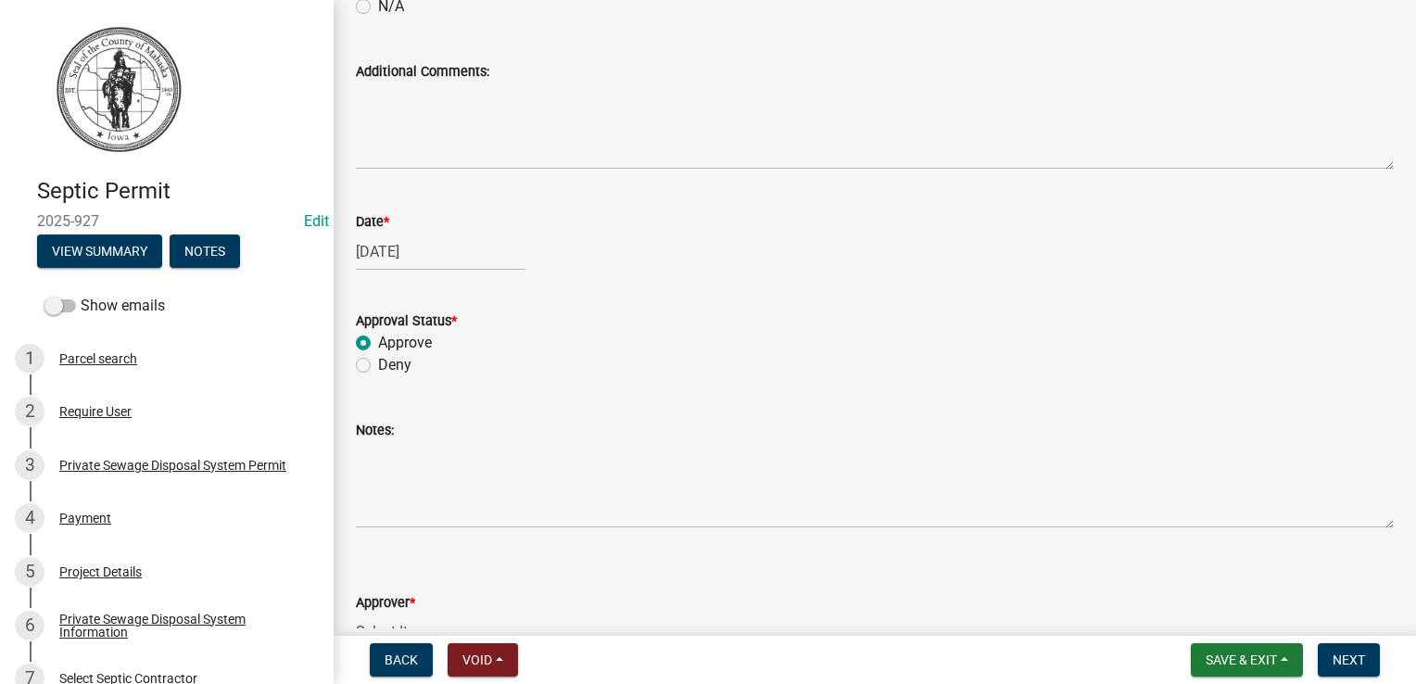
scroll to position [2594, 0]
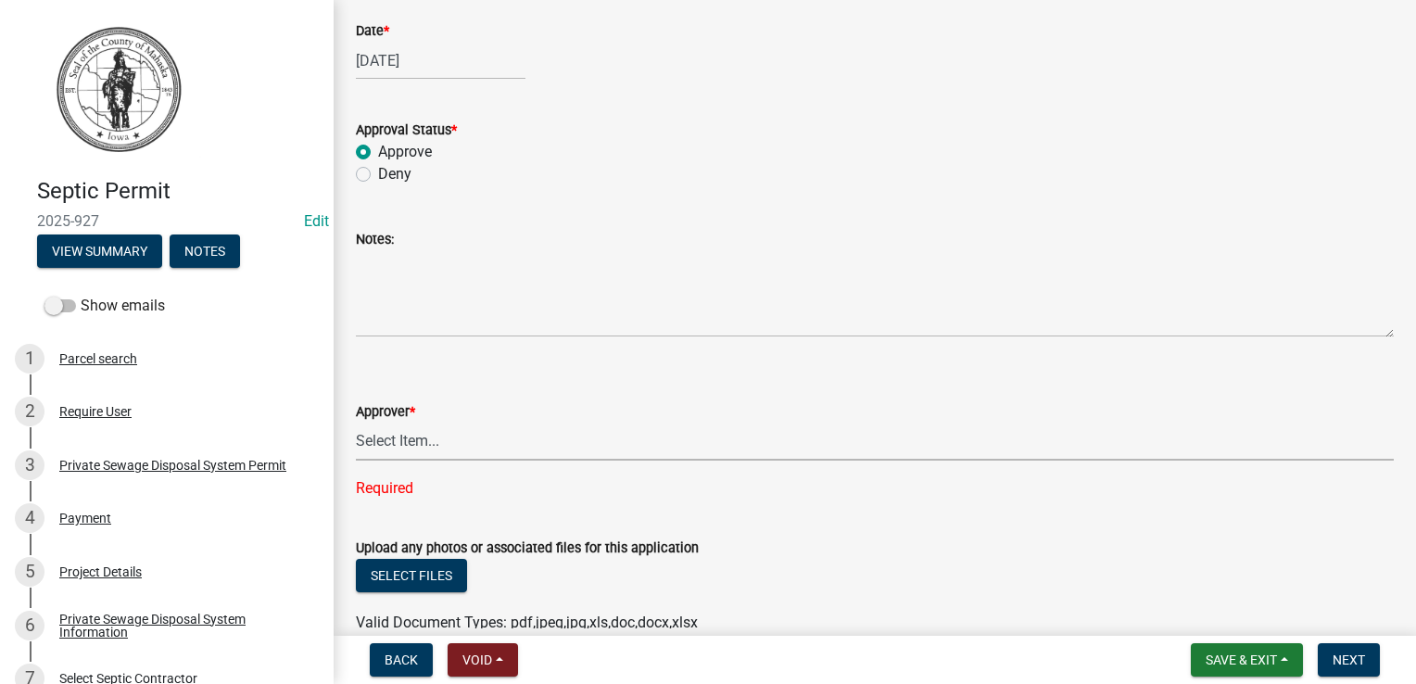
click at [415, 441] on select "Select Item... [PERSON_NAME]" at bounding box center [875, 441] width 1038 height 38
click at [356, 422] on select "Select Item... [PERSON_NAME]" at bounding box center [875, 441] width 1038 height 38
select select "722a36fd-d793-4c14-888f-94557f9cce2f"
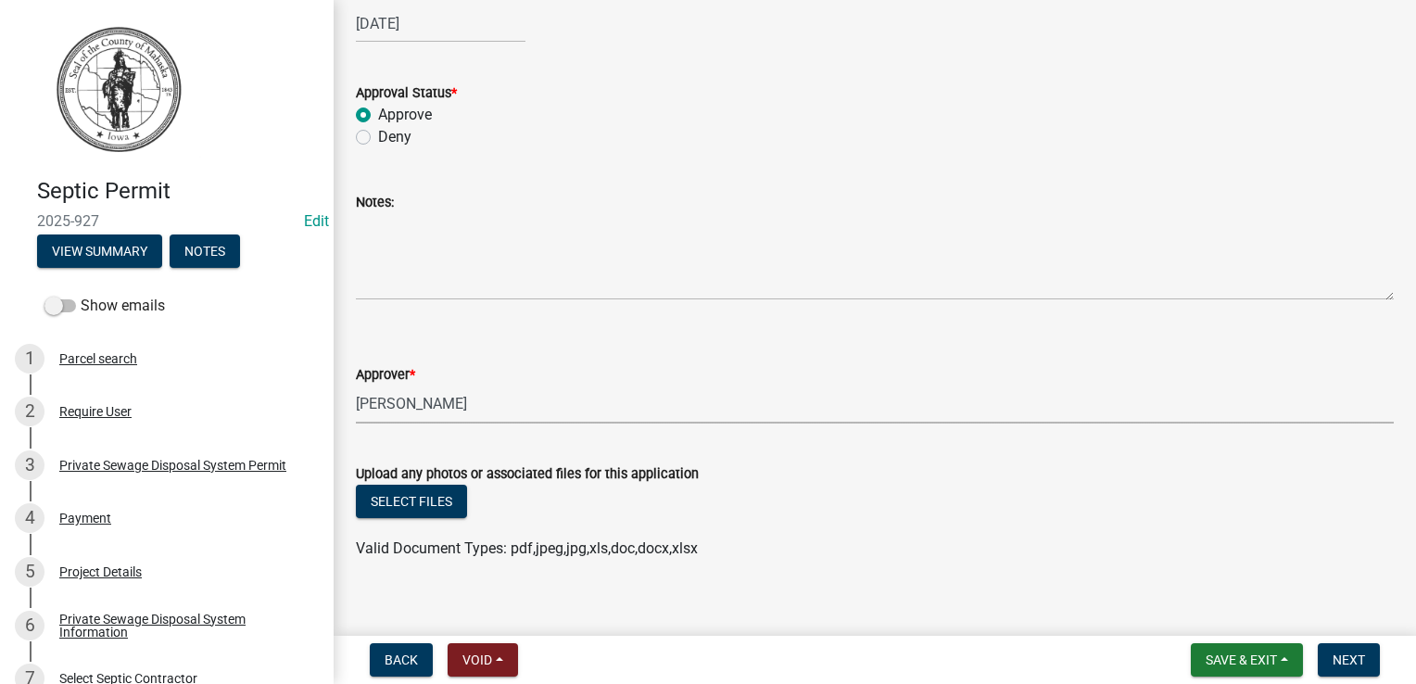
scroll to position [2650, 0]
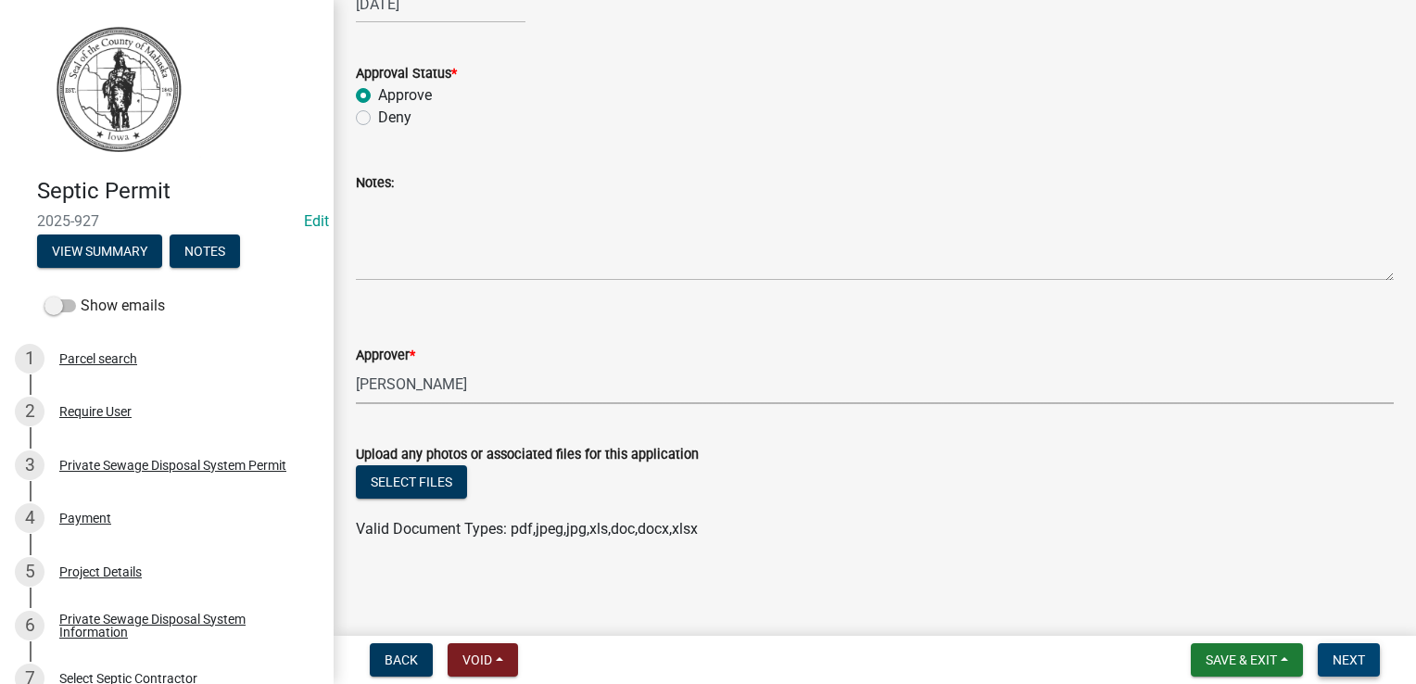
click at [1359, 662] on span "Next" at bounding box center [1348, 659] width 32 height 15
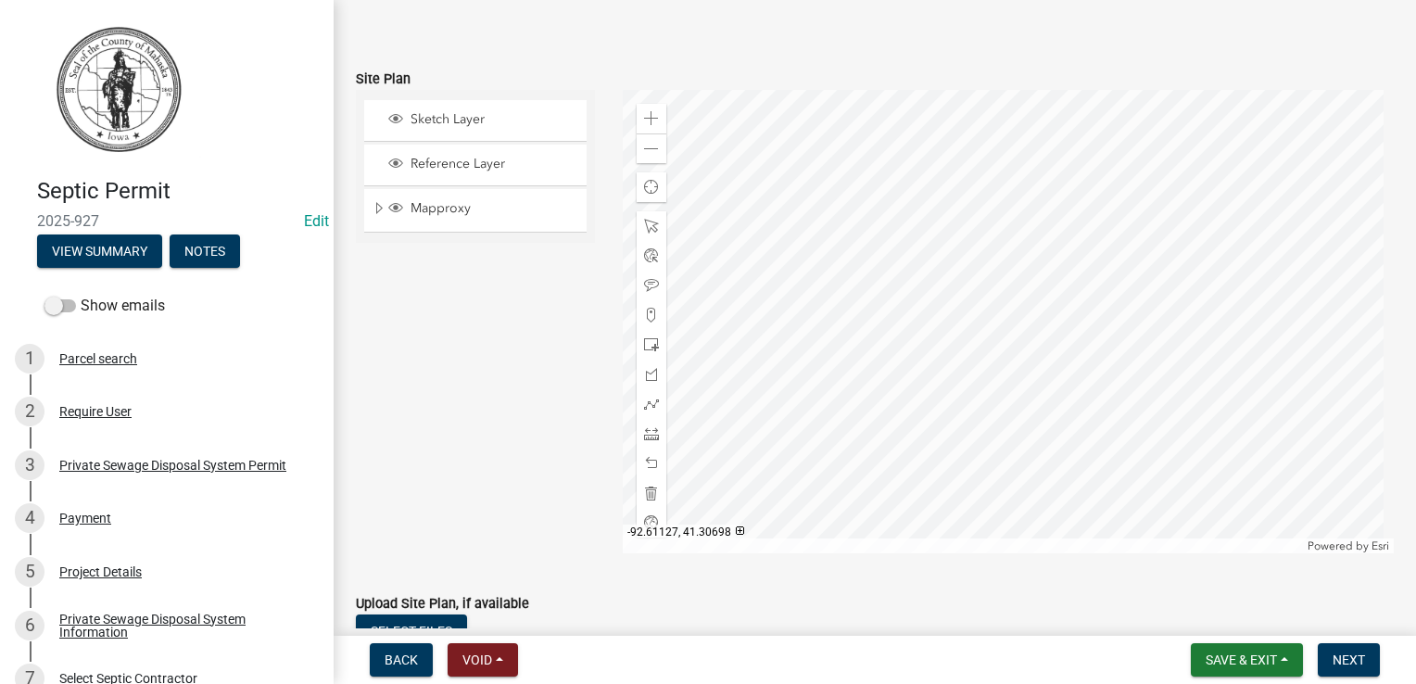
scroll to position [278, 0]
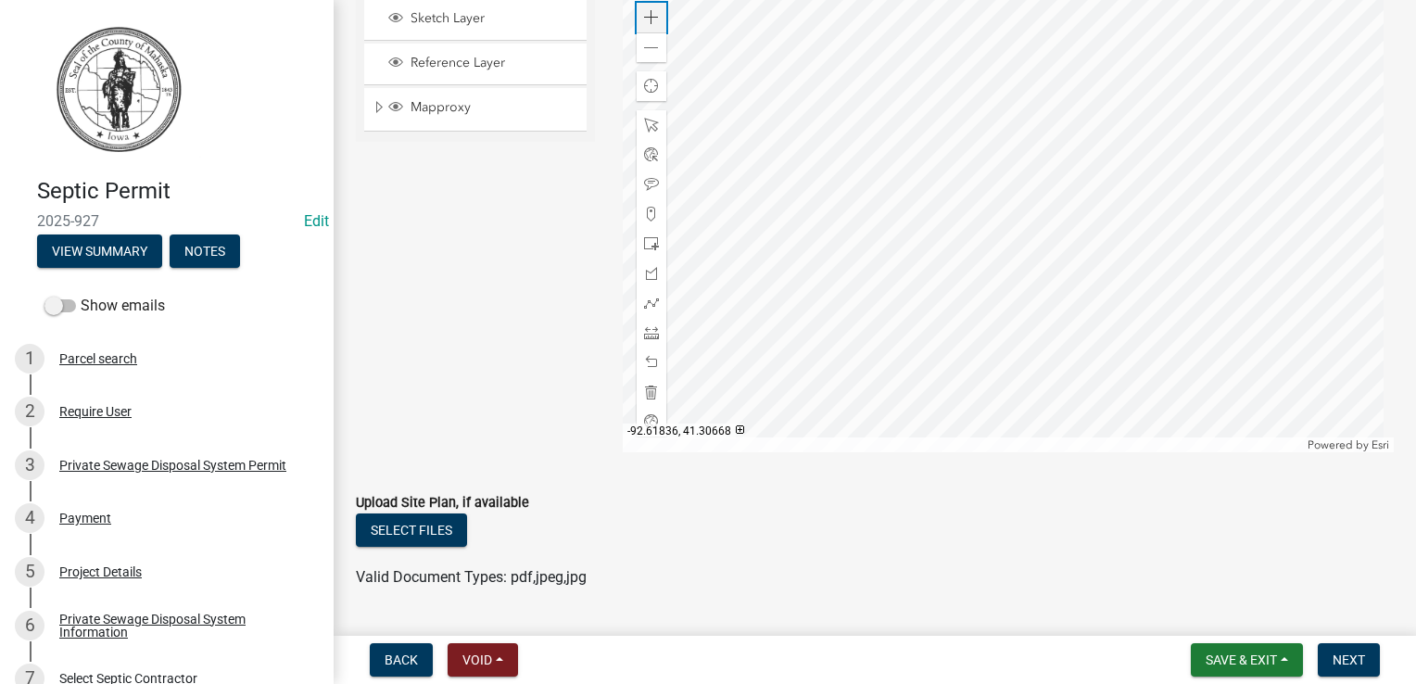
click at [644, 16] on span at bounding box center [651, 17] width 15 height 15
click at [937, 186] on div at bounding box center [1009, 220] width 772 height 463
click at [1241, 659] on span "Save & Exit" at bounding box center [1240, 659] width 71 height 15
click at [1208, 615] on button "Save & Exit" at bounding box center [1228, 611] width 148 height 44
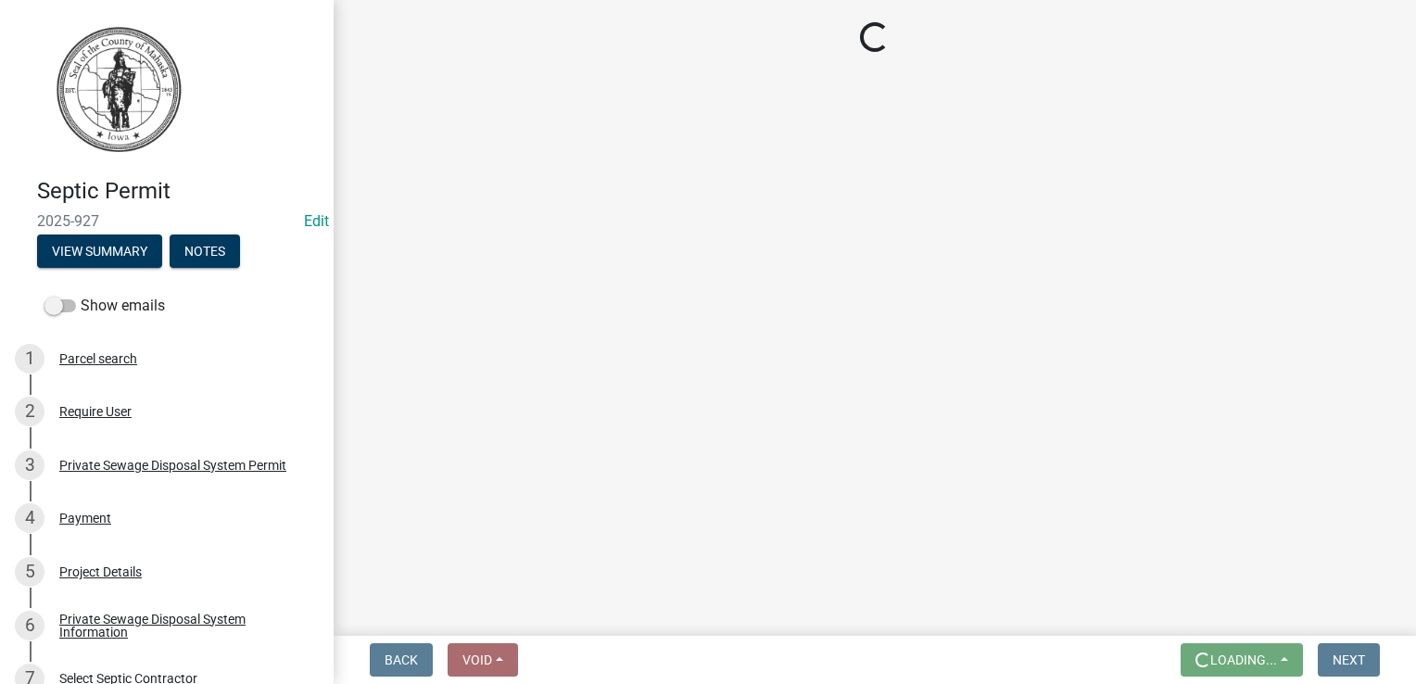
scroll to position [0, 0]
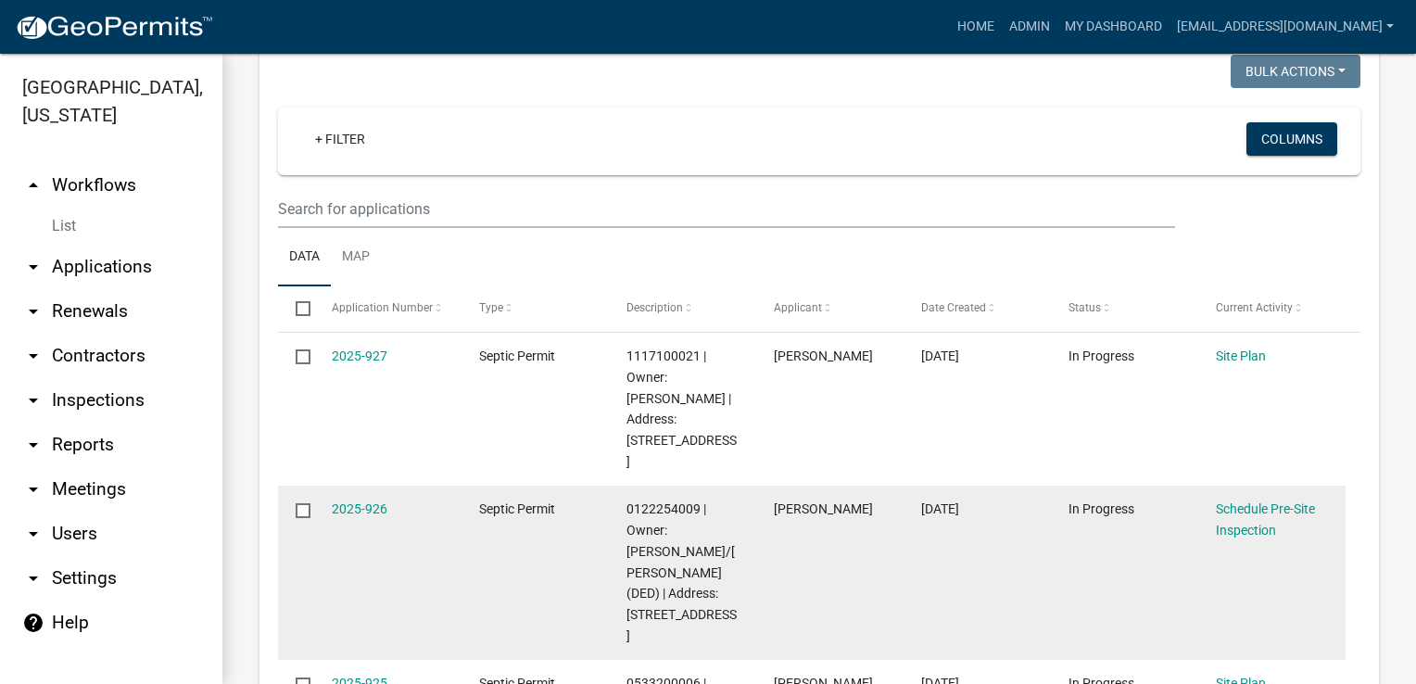
scroll to position [371, 0]
